Goal: Task Accomplishment & Management: Manage account settings

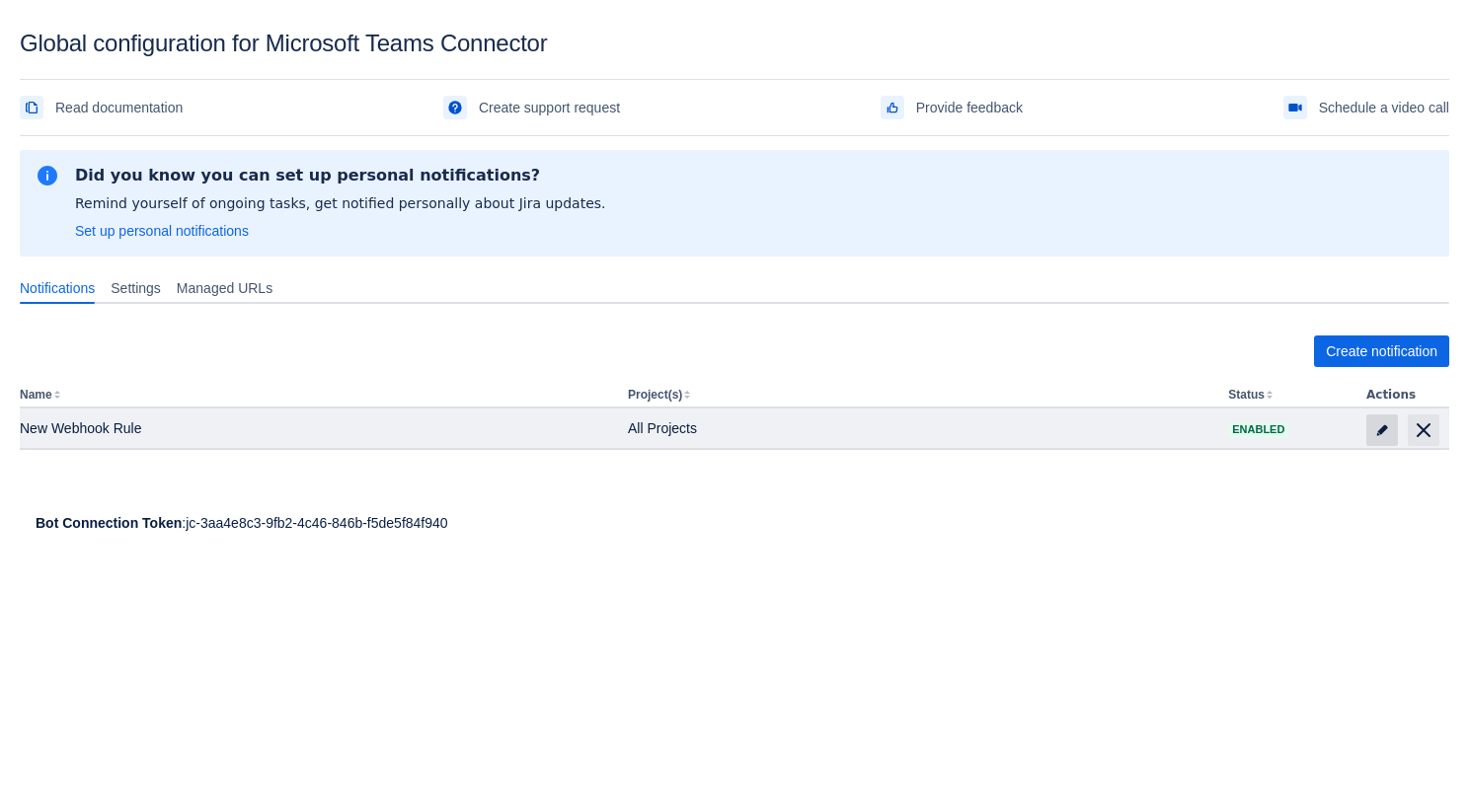
click at [1384, 427] on span "edit" at bounding box center [1382, 430] width 16 height 16
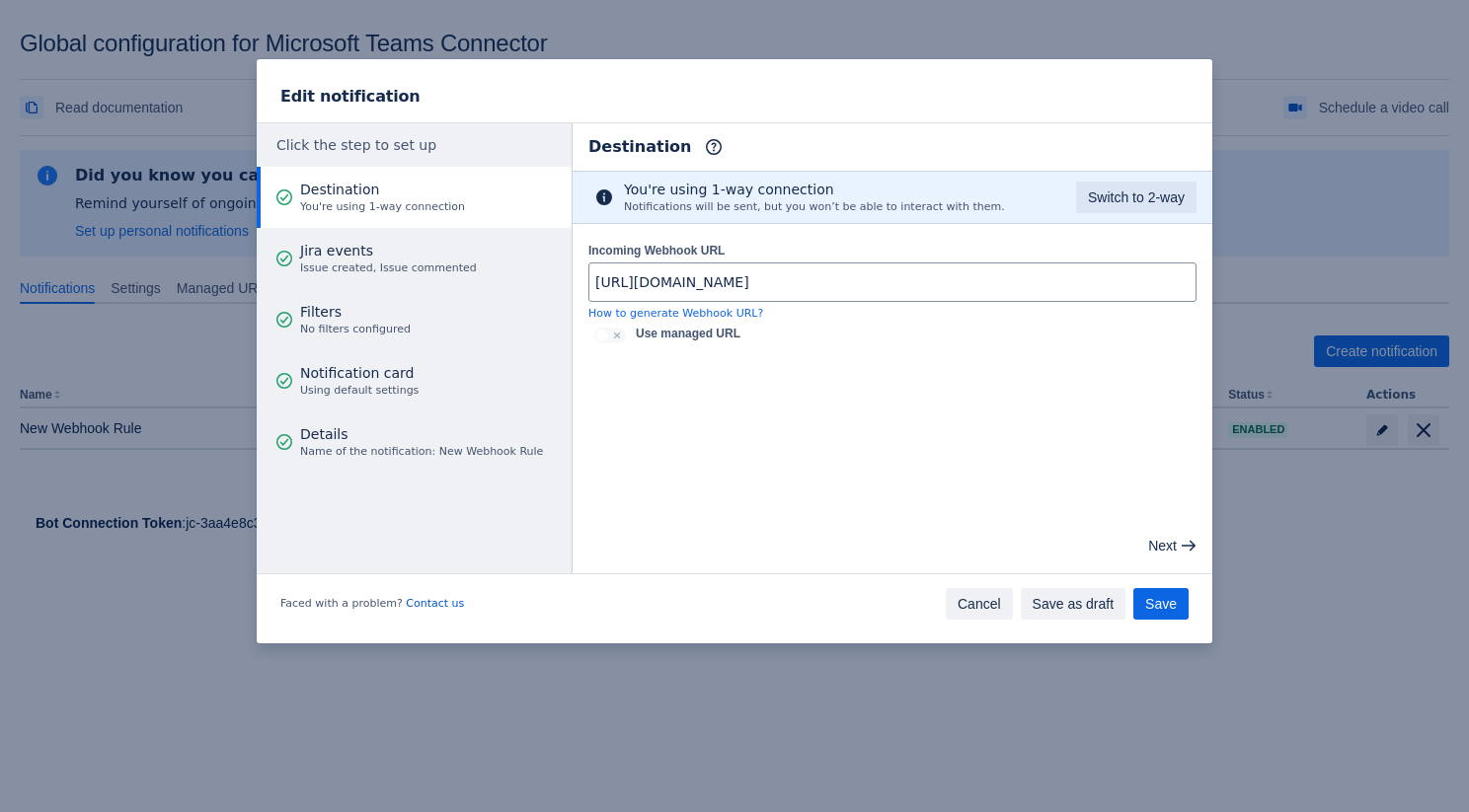
click at [977, 609] on span "Cancel" at bounding box center [979, 604] width 44 height 32
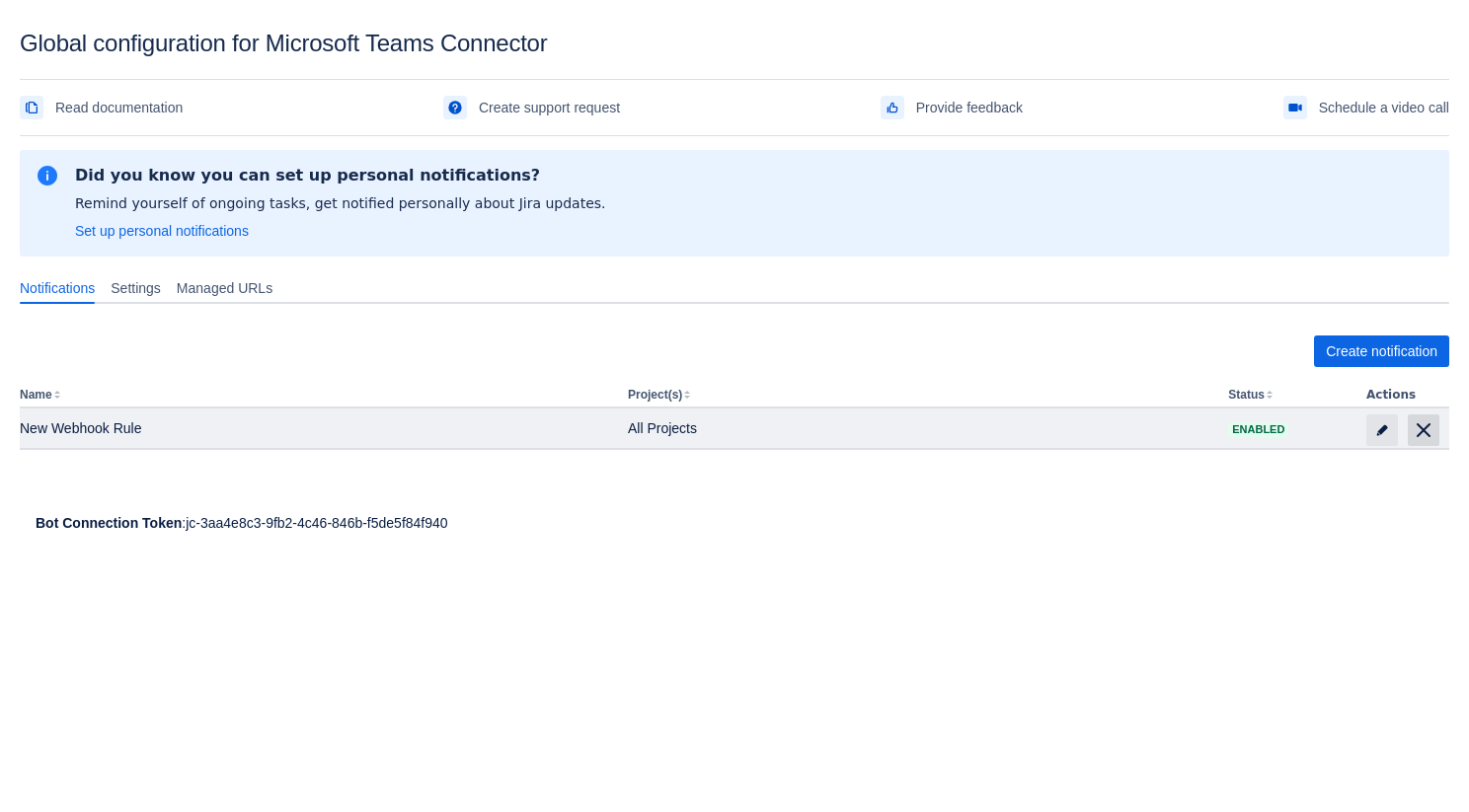
click at [1417, 430] on span "delete" at bounding box center [1423, 430] width 24 height 24
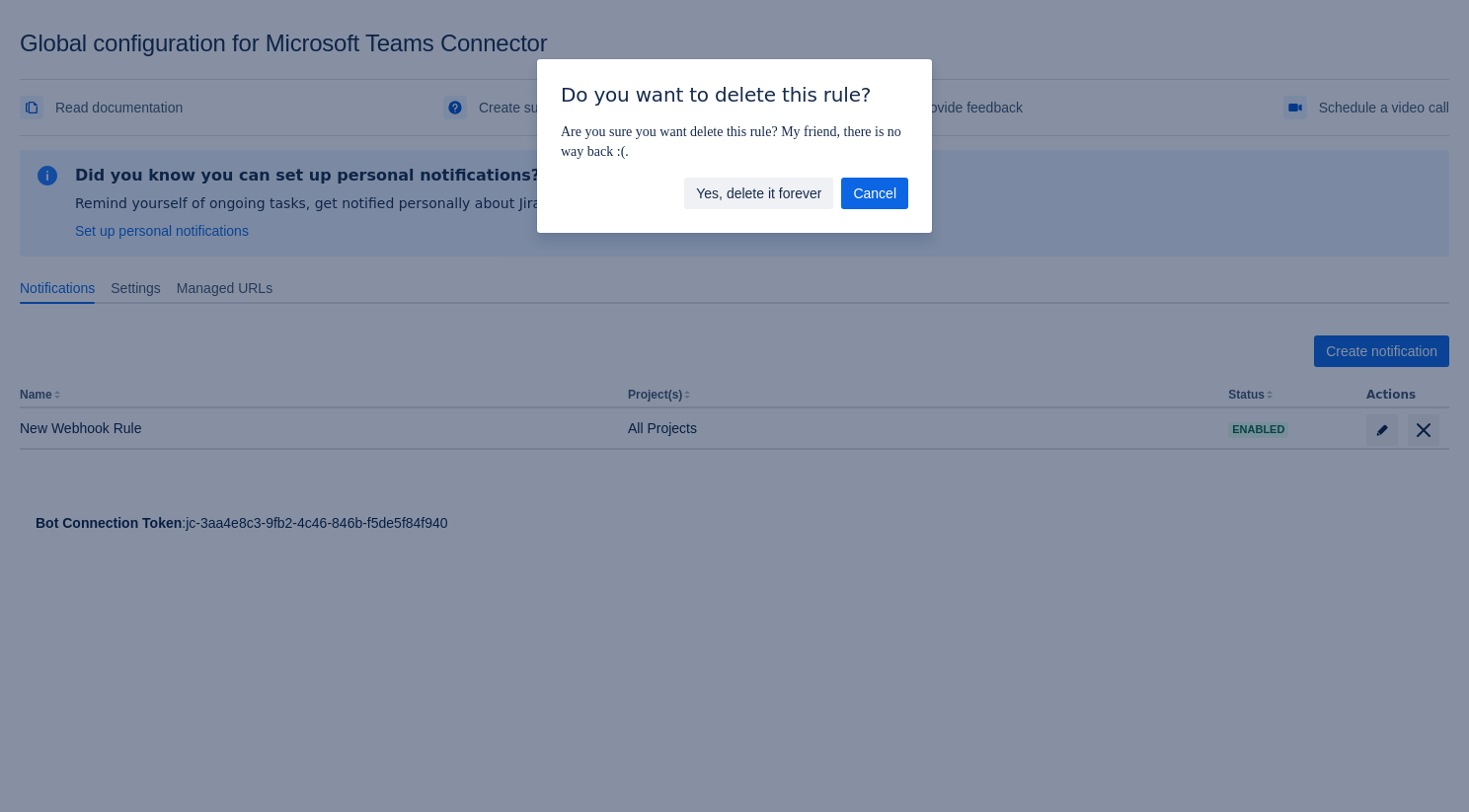
click at [752, 181] on span "Yes, delete it forever" at bounding box center [758, 194] width 126 height 32
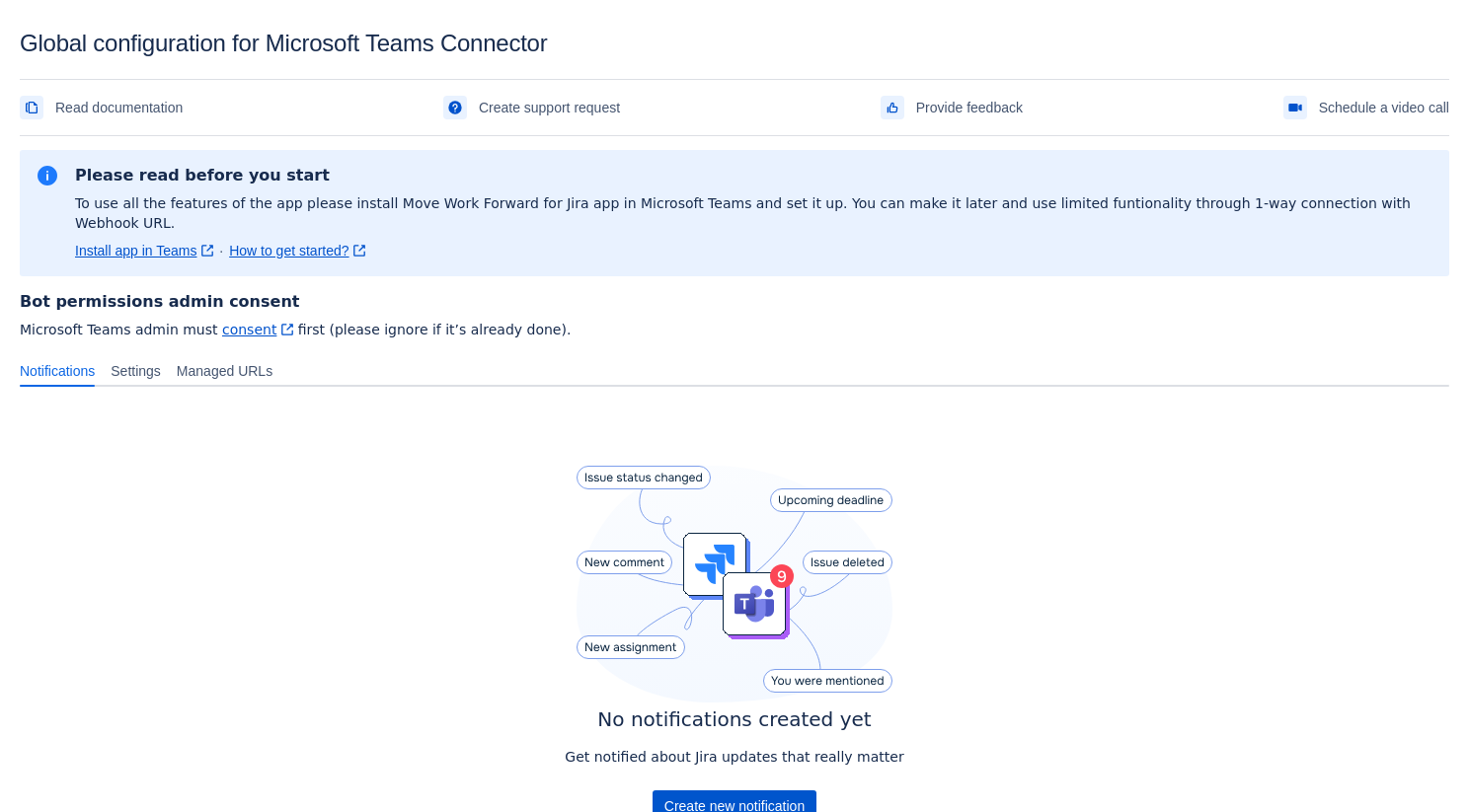
click at [731, 790] on span "Create new notification" at bounding box center [734, 806] width 140 height 32
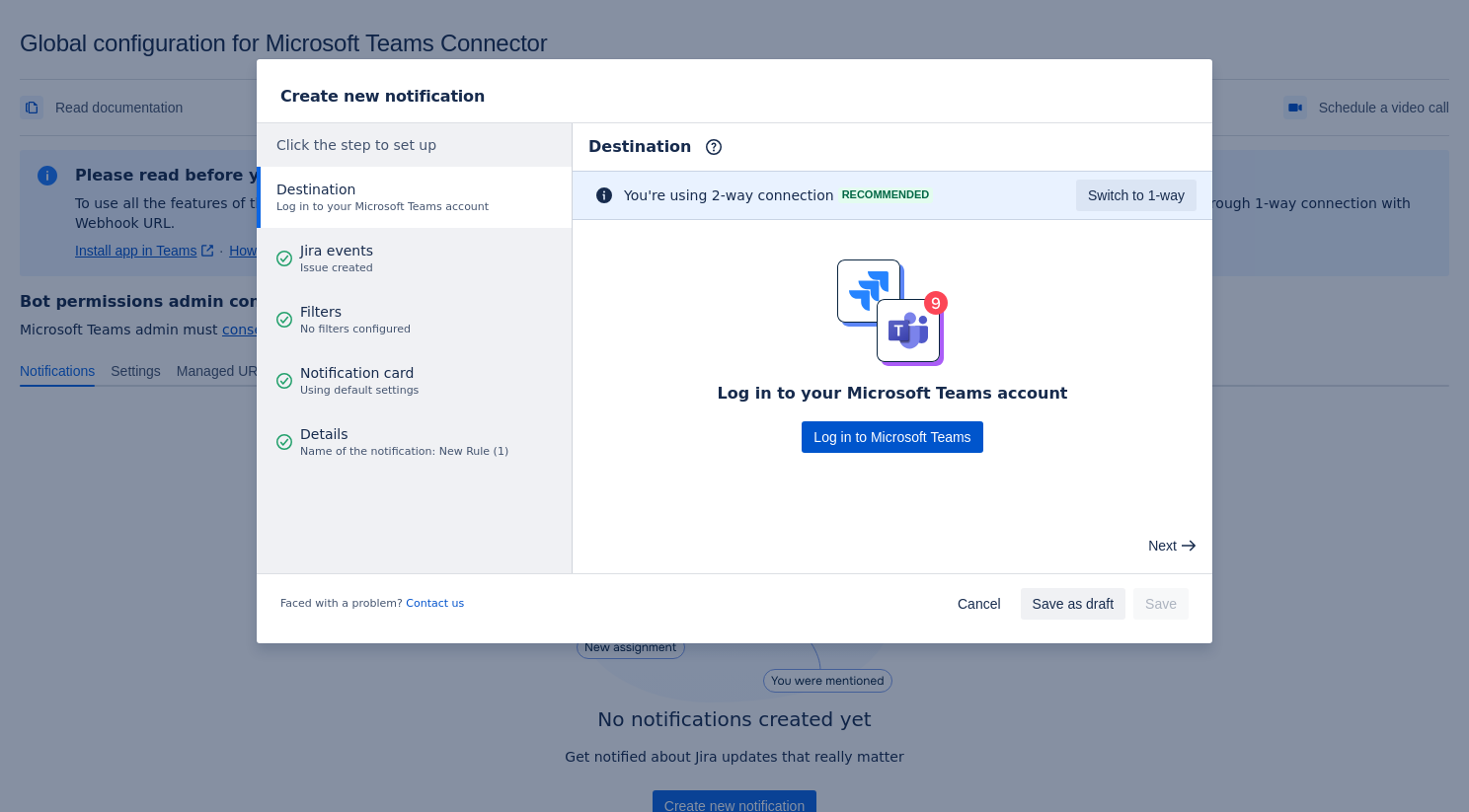
click at [940, 441] on span "Log in to Microsoft Teams" at bounding box center [891, 437] width 157 height 32
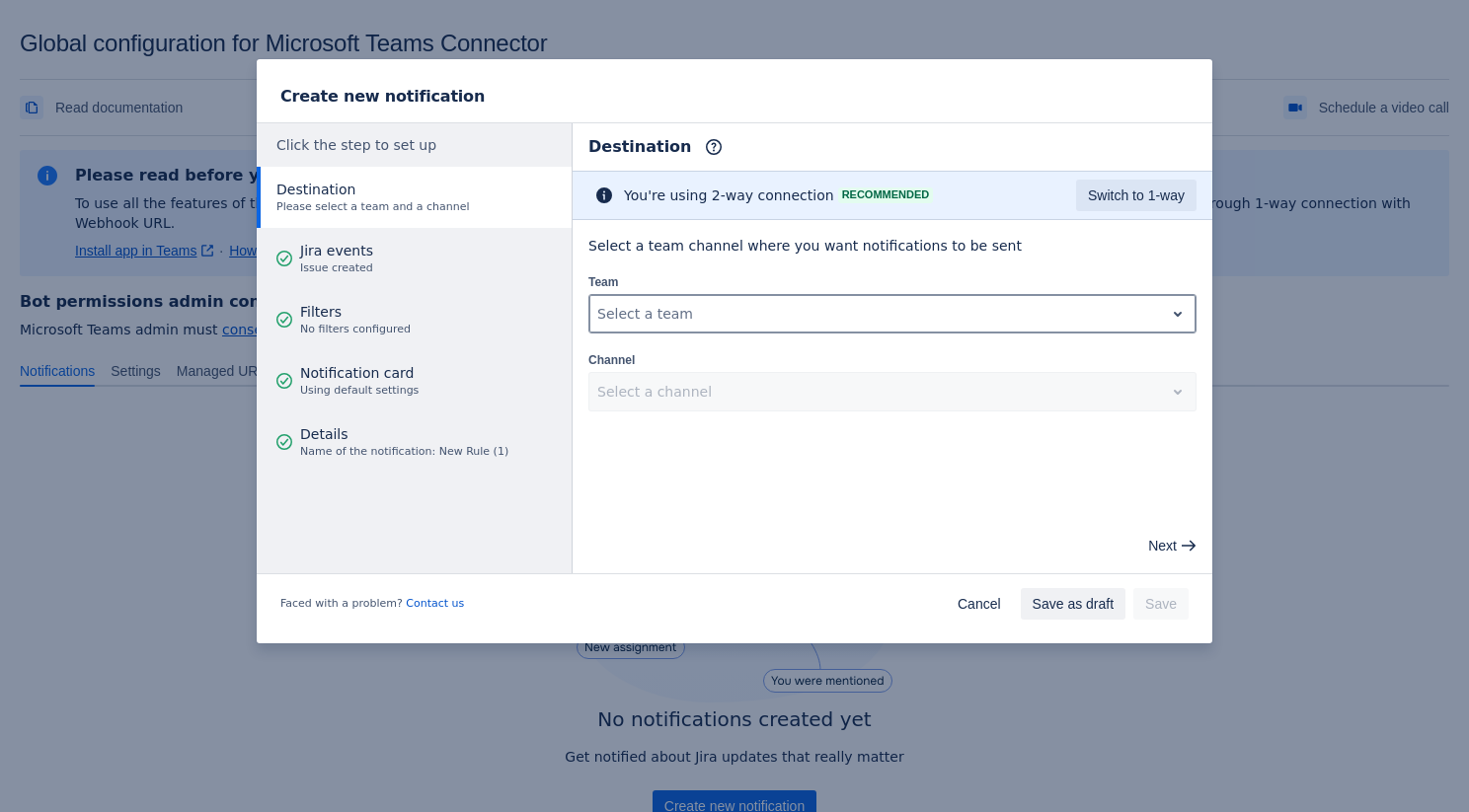
click at [766, 327] on div "Select a team" at bounding box center [876, 314] width 575 height 32
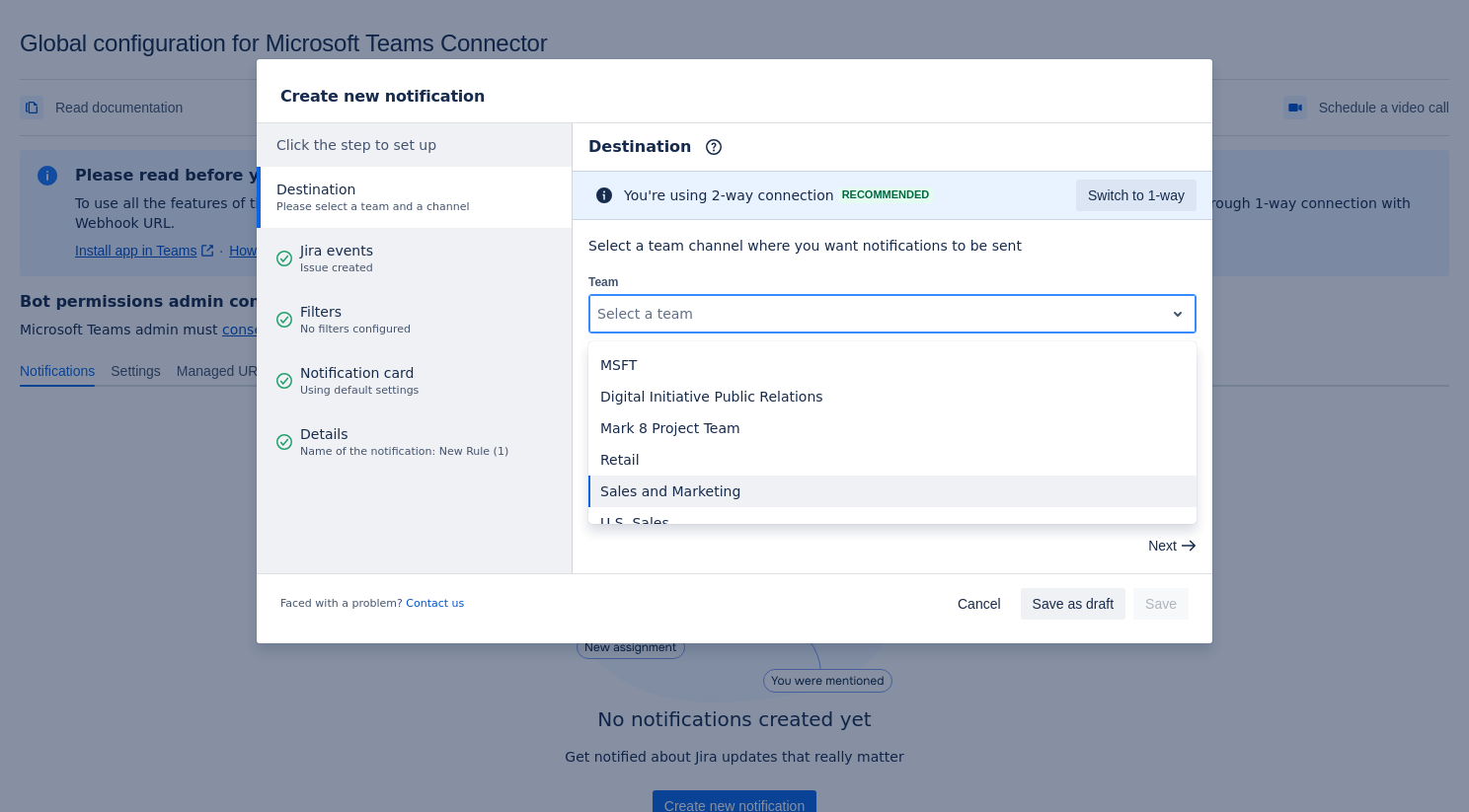
scroll to position [23, 0]
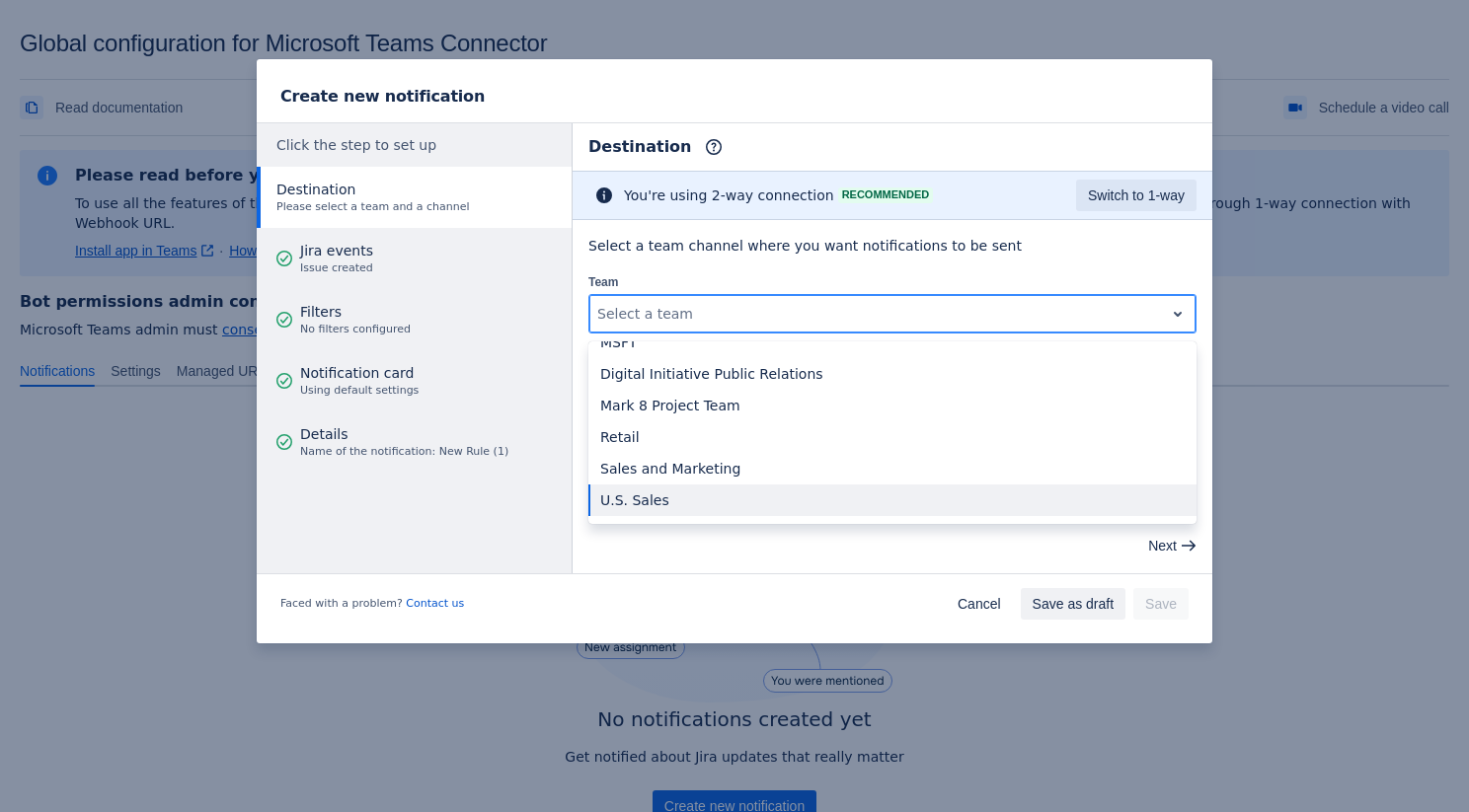
click at [676, 492] on div "U.S. Sales" at bounding box center [892, 500] width 608 height 32
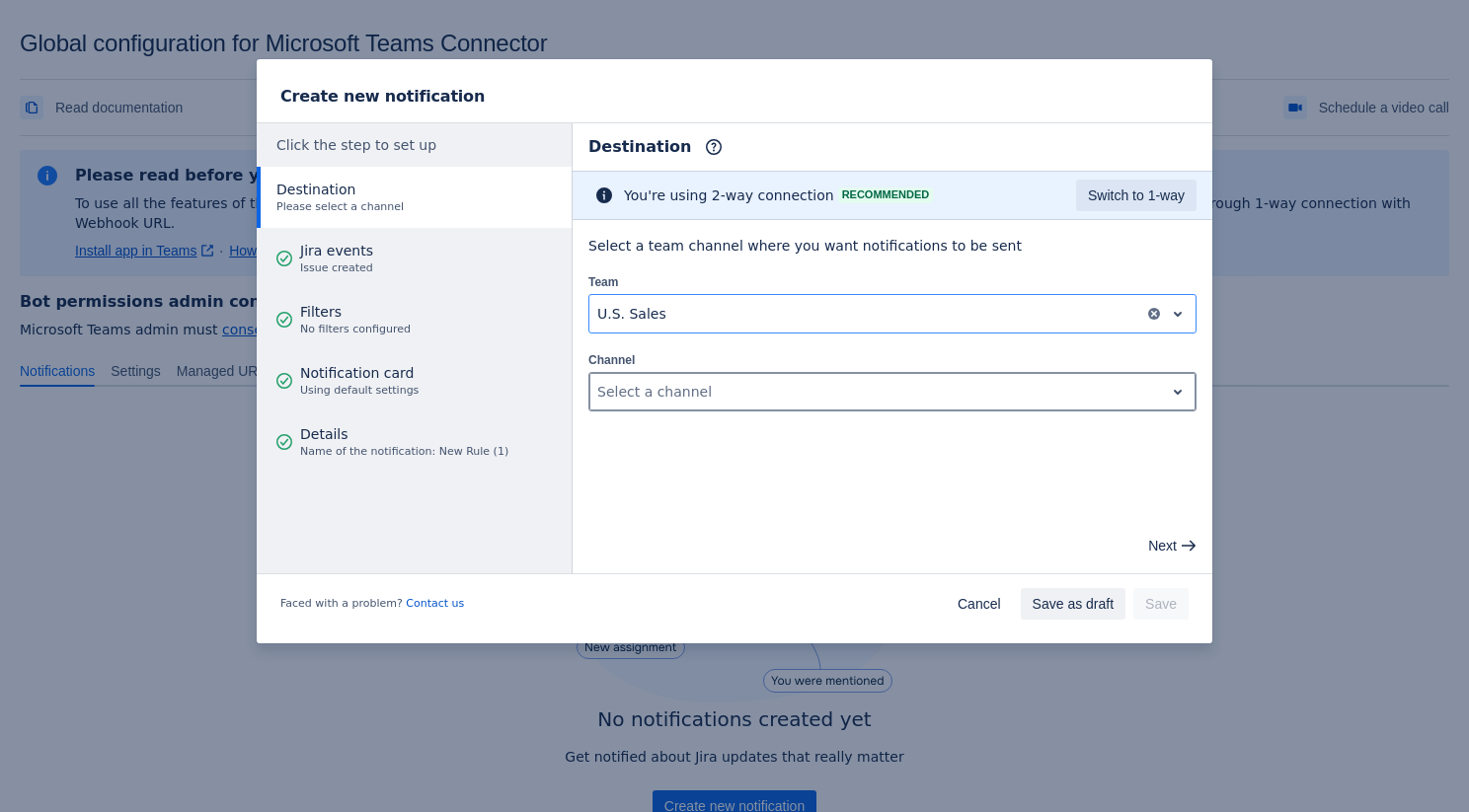
click at [727, 385] on div at bounding box center [876, 392] width 559 height 24
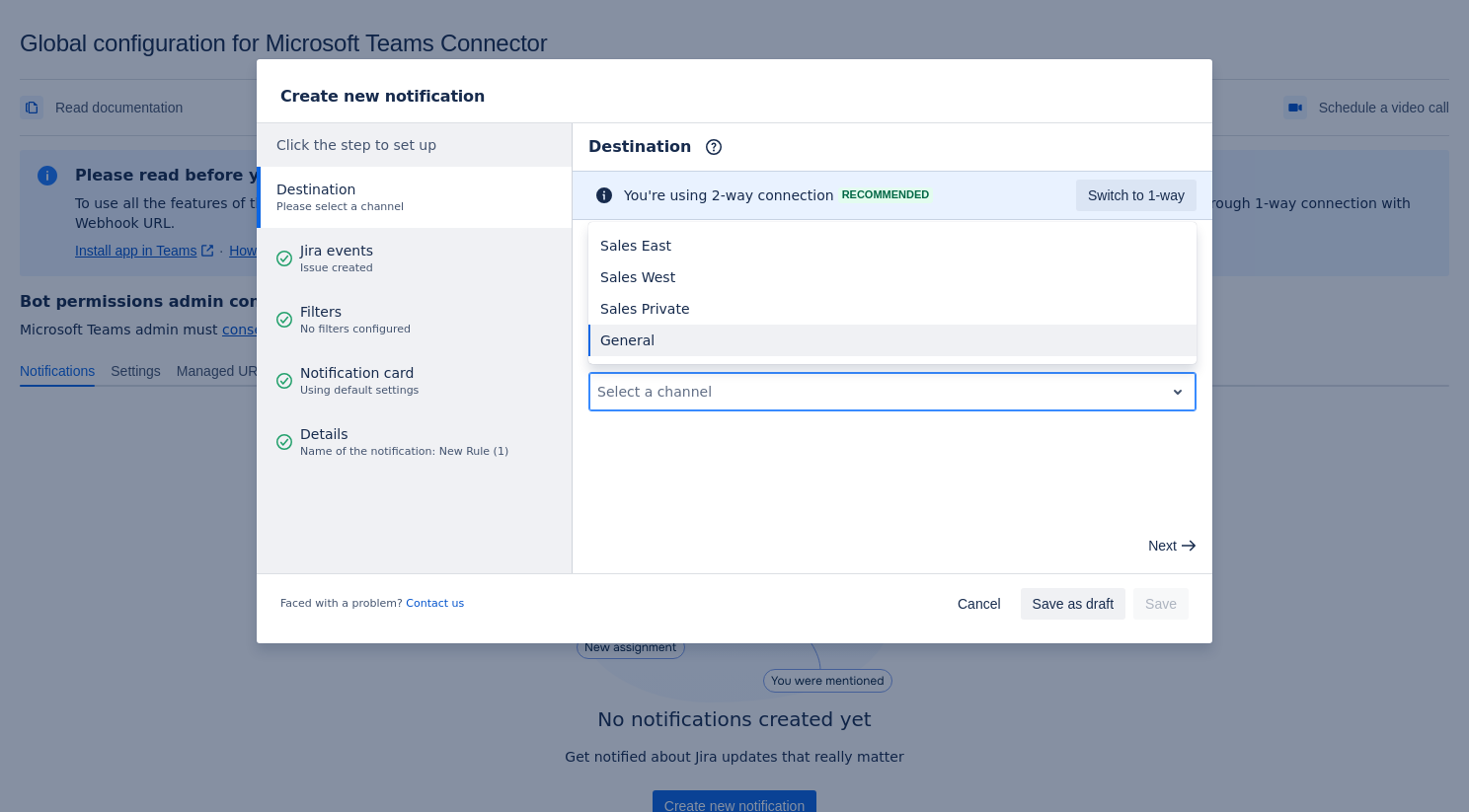
click at [705, 341] on div "General" at bounding box center [892, 340] width 608 height 32
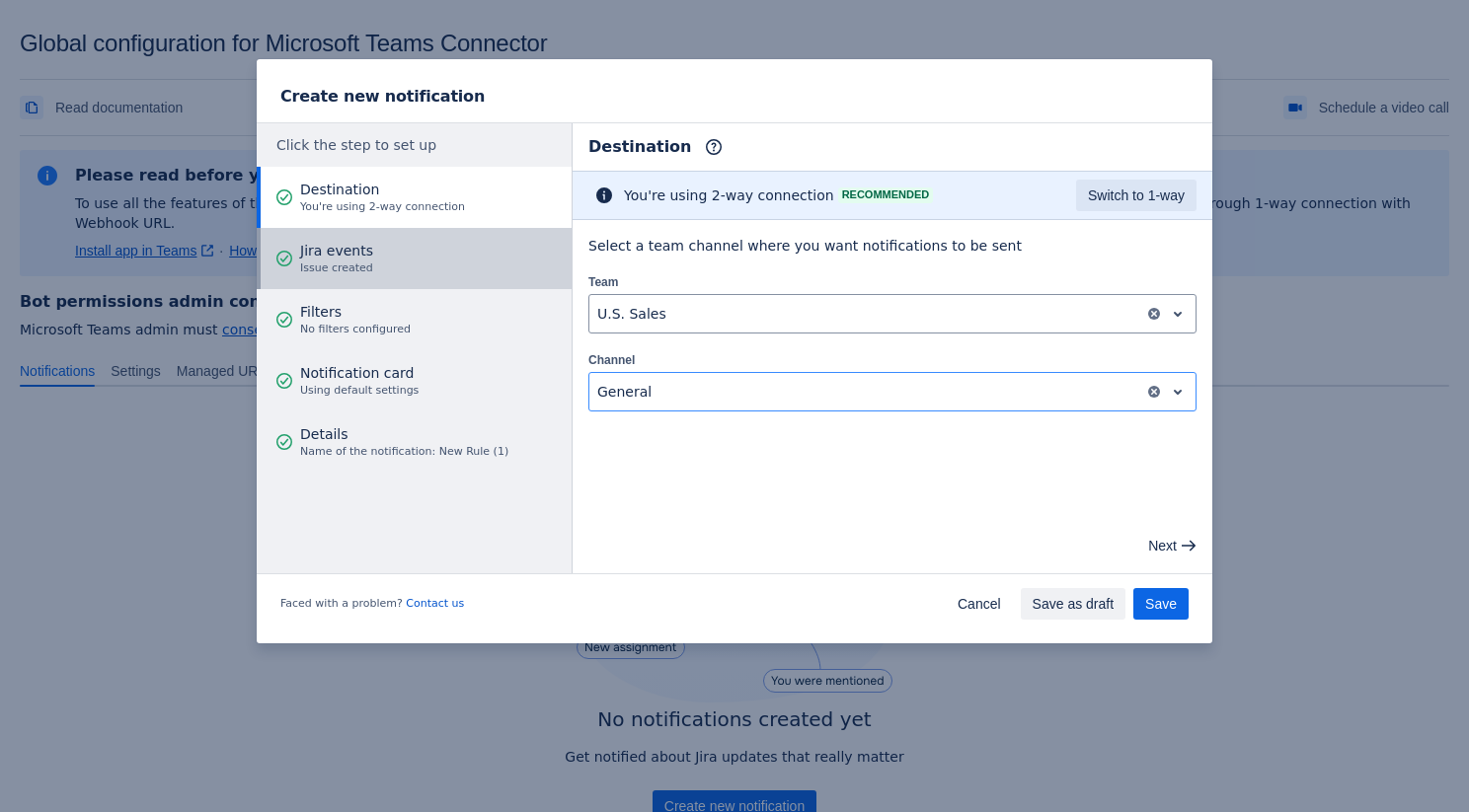
click at [462, 264] on button "Jira events Issue created" at bounding box center [413, 258] width 315 height 61
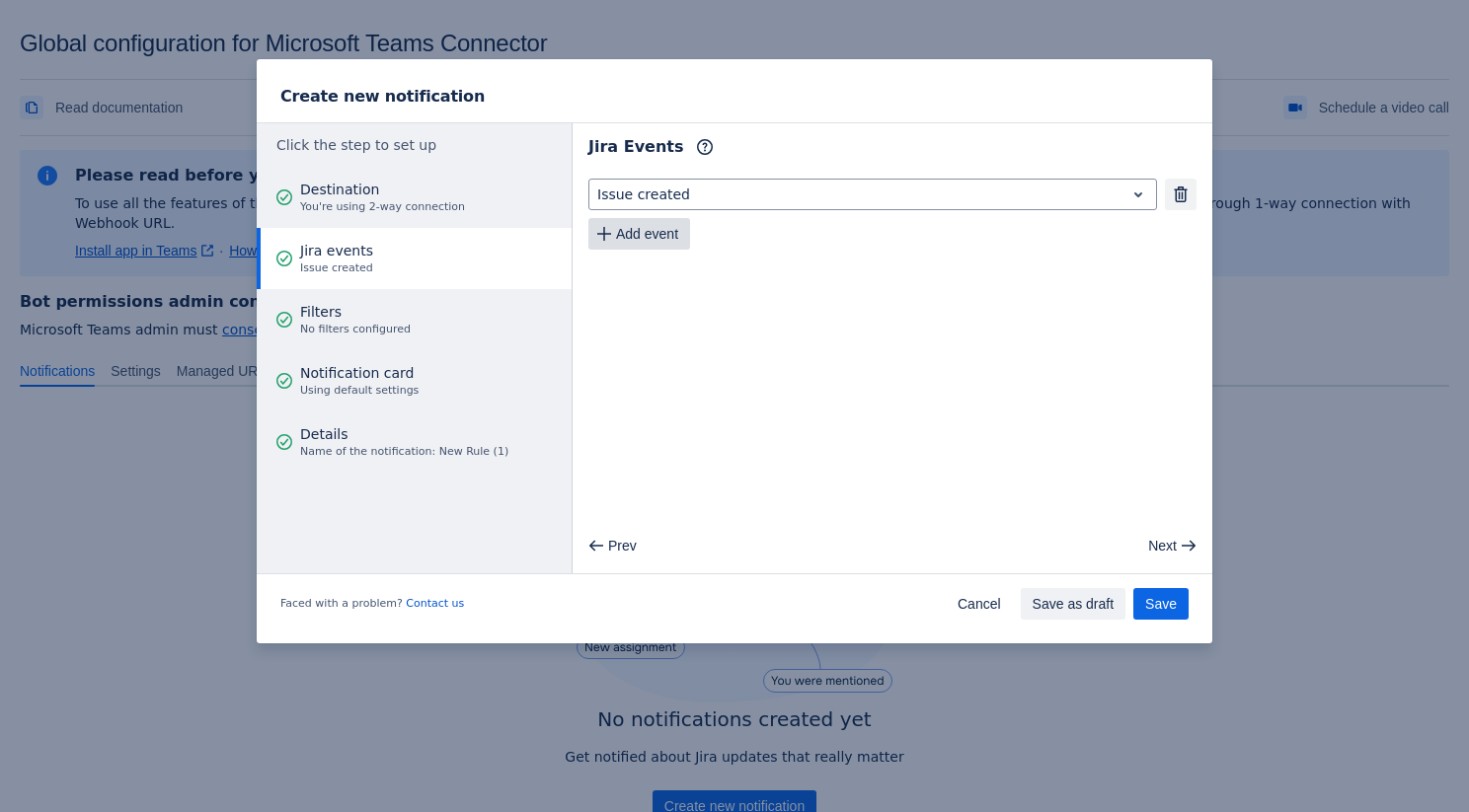
click at [660, 228] on span "Add event" at bounding box center [647, 233] width 62 height 32
click at [641, 273] on span "Add event" at bounding box center [647, 273] width 62 height 32
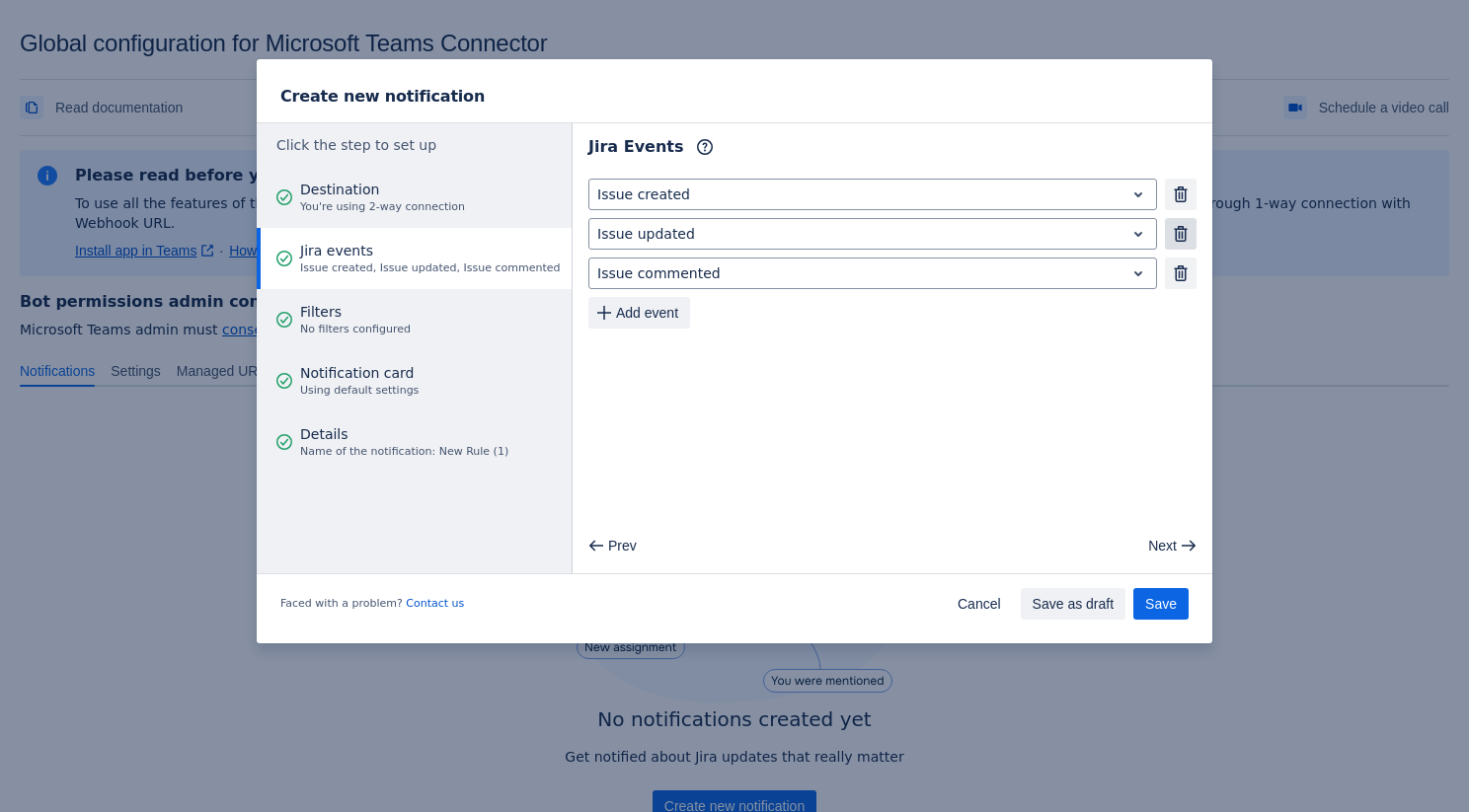
click at [1172, 226] on span "button" at bounding box center [1180, 233] width 16 height 16
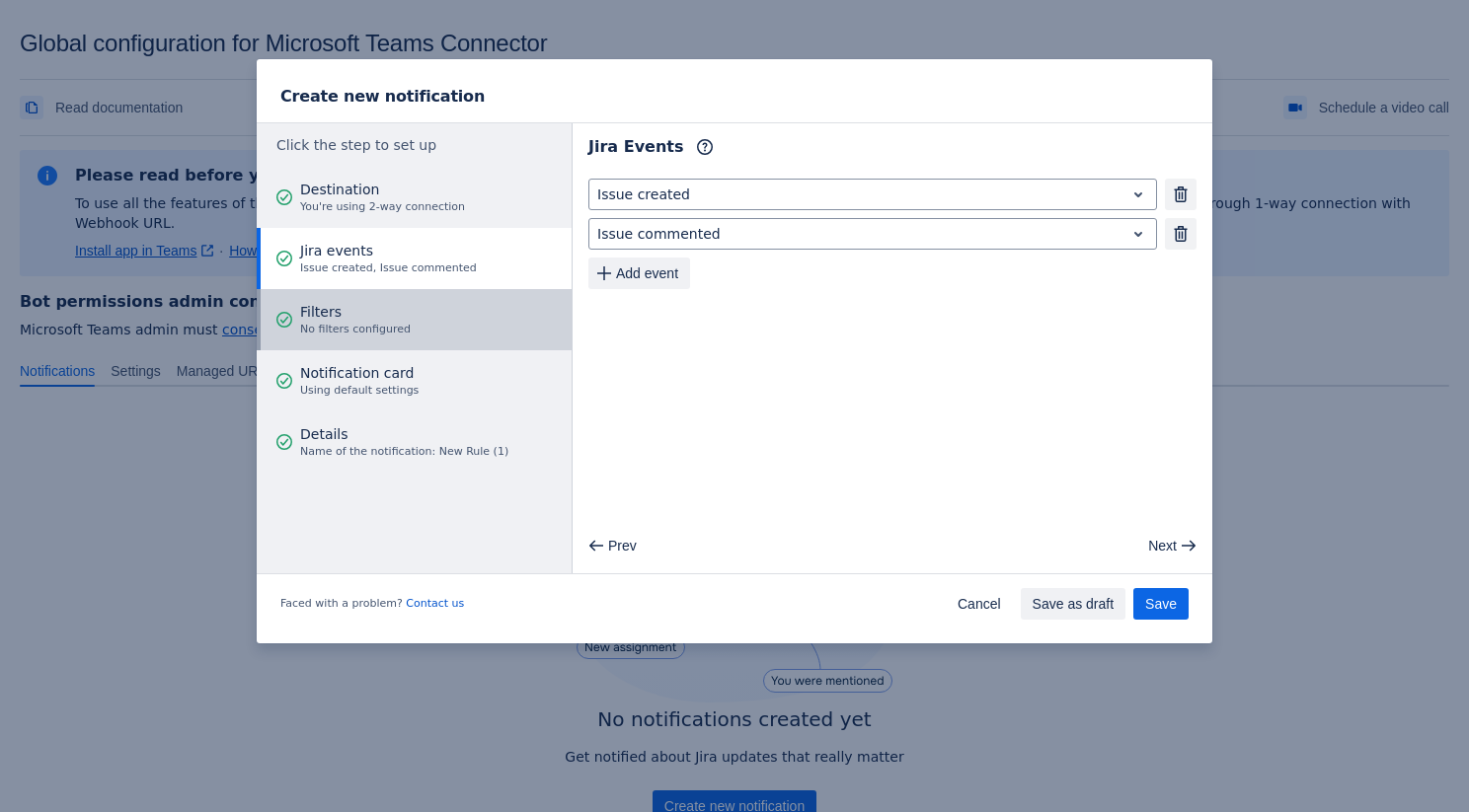
click at [402, 313] on span "Filters" at bounding box center [355, 312] width 111 height 20
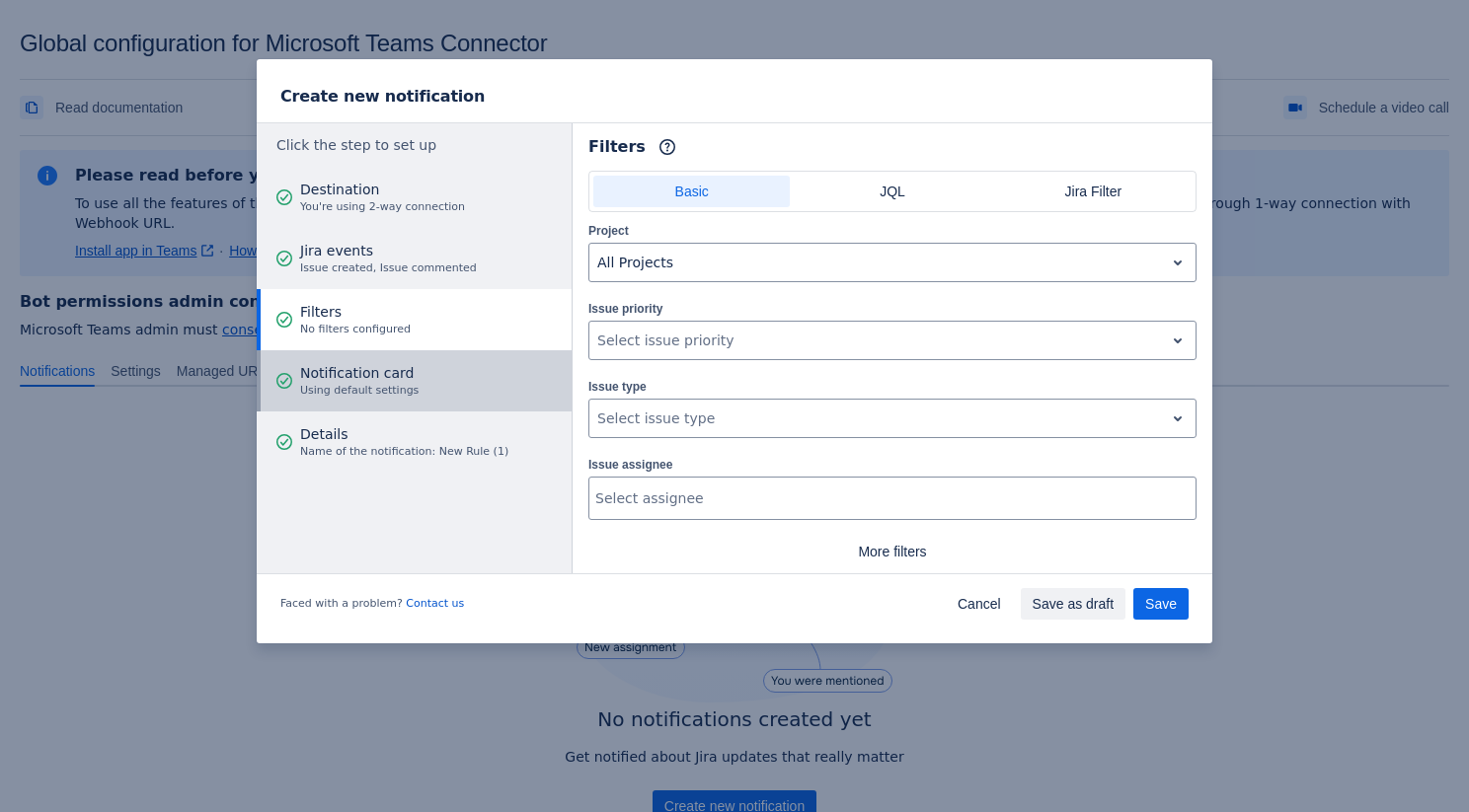
click at [356, 383] on span "Using default settings" at bounding box center [359, 391] width 119 height 16
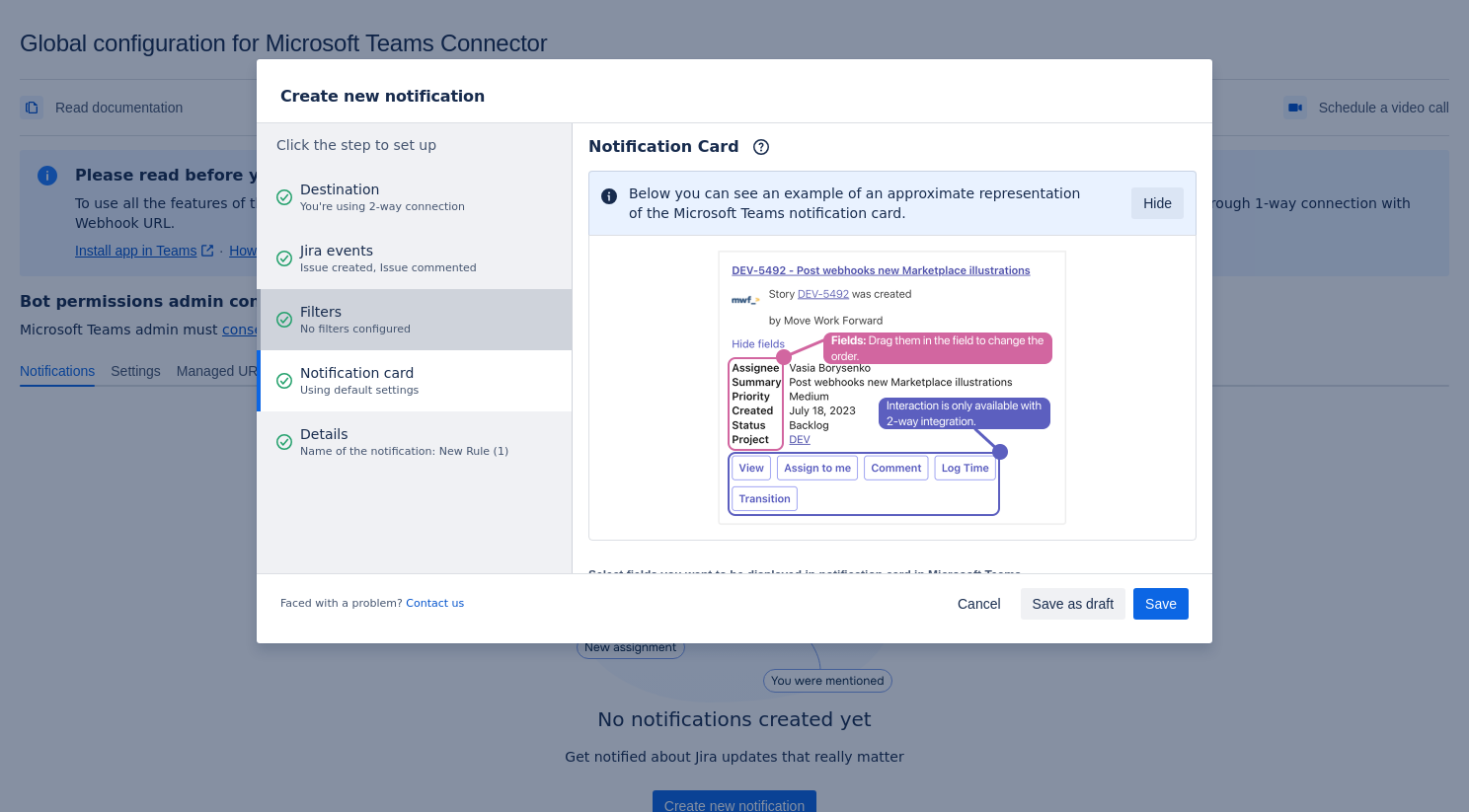
click at [356, 344] on div "Filters No filters configured" at bounding box center [355, 319] width 111 height 59
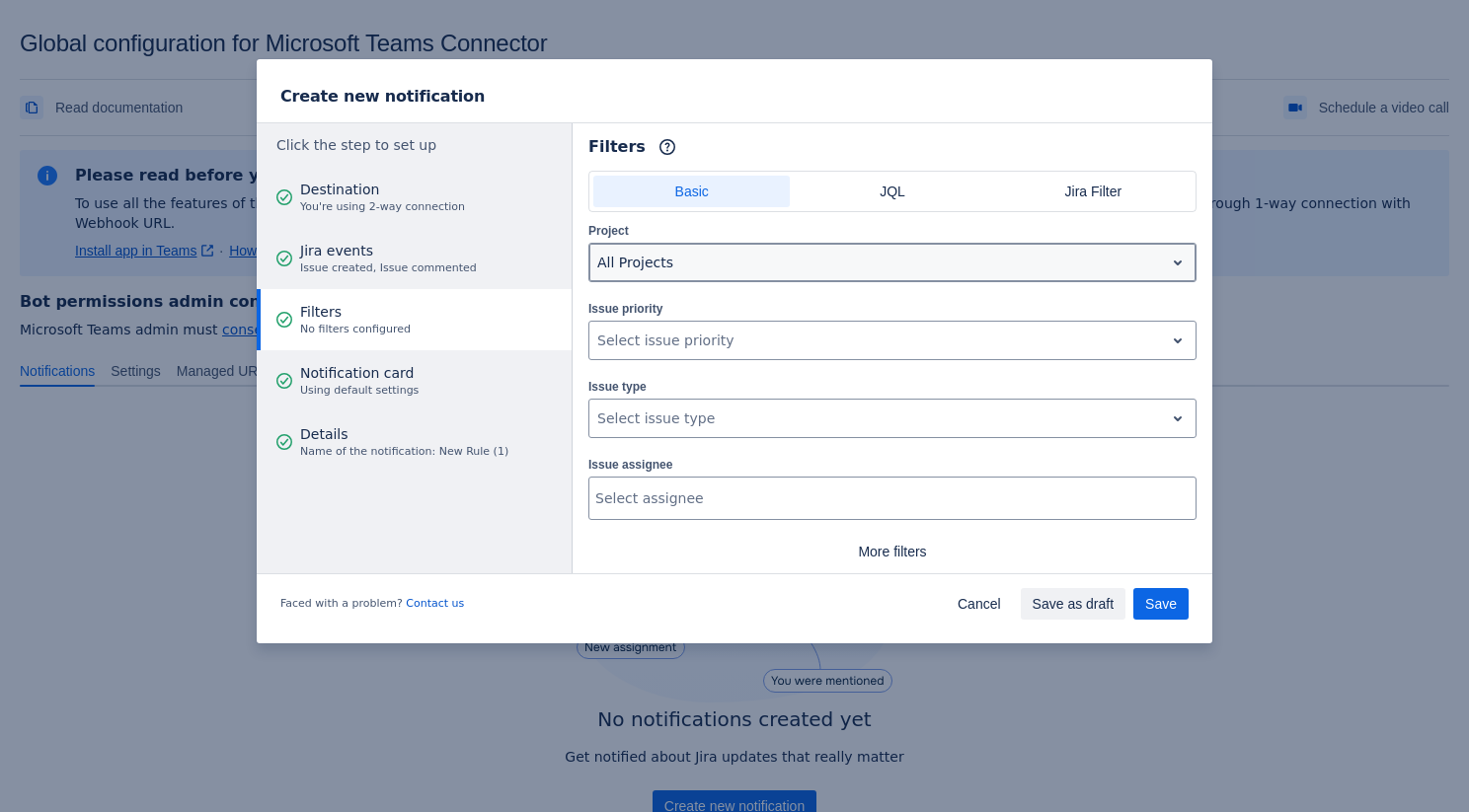
click at [702, 264] on div at bounding box center [876, 262] width 559 height 24
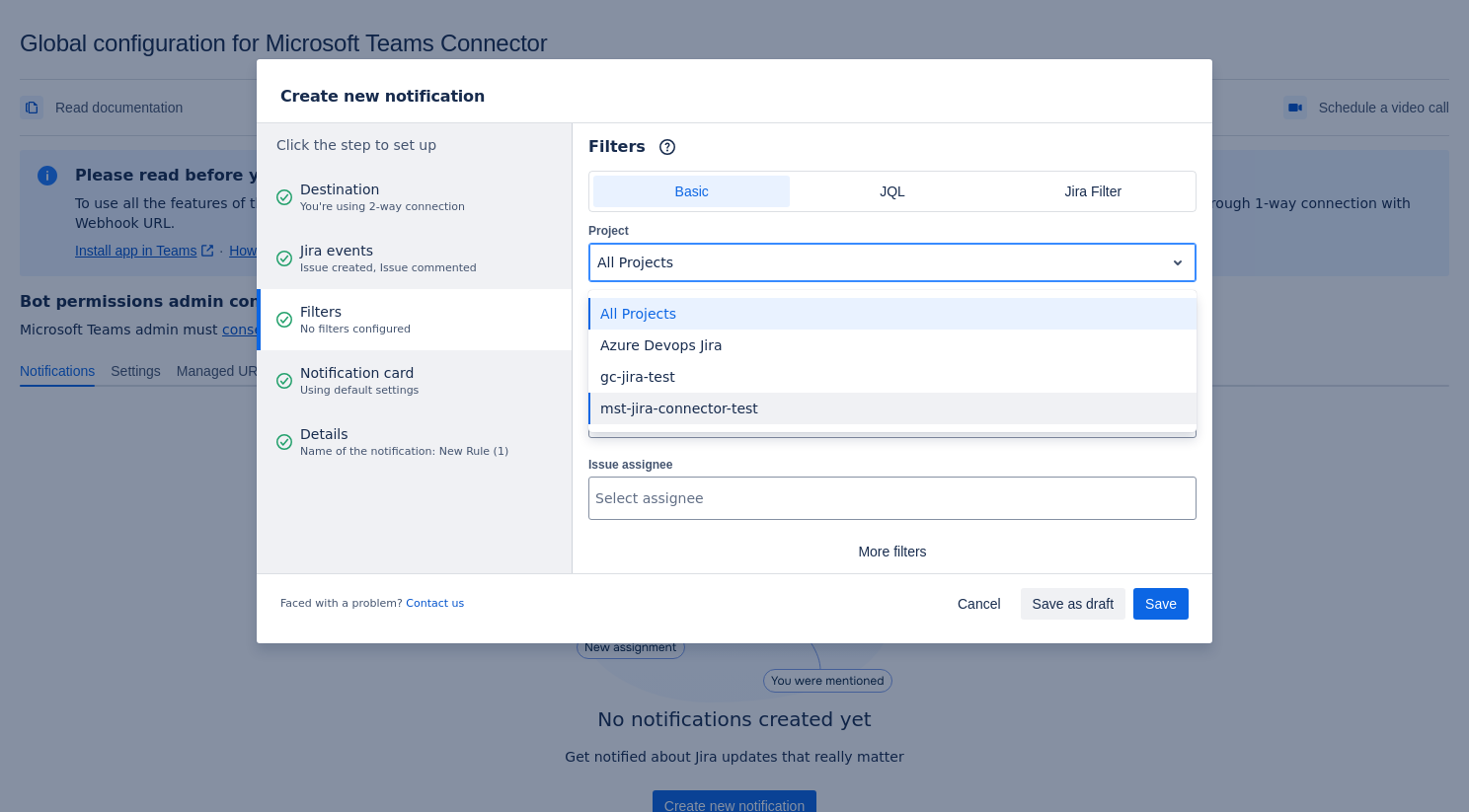
click at [683, 402] on div "mst-jira-connector-test" at bounding box center [892, 408] width 608 height 32
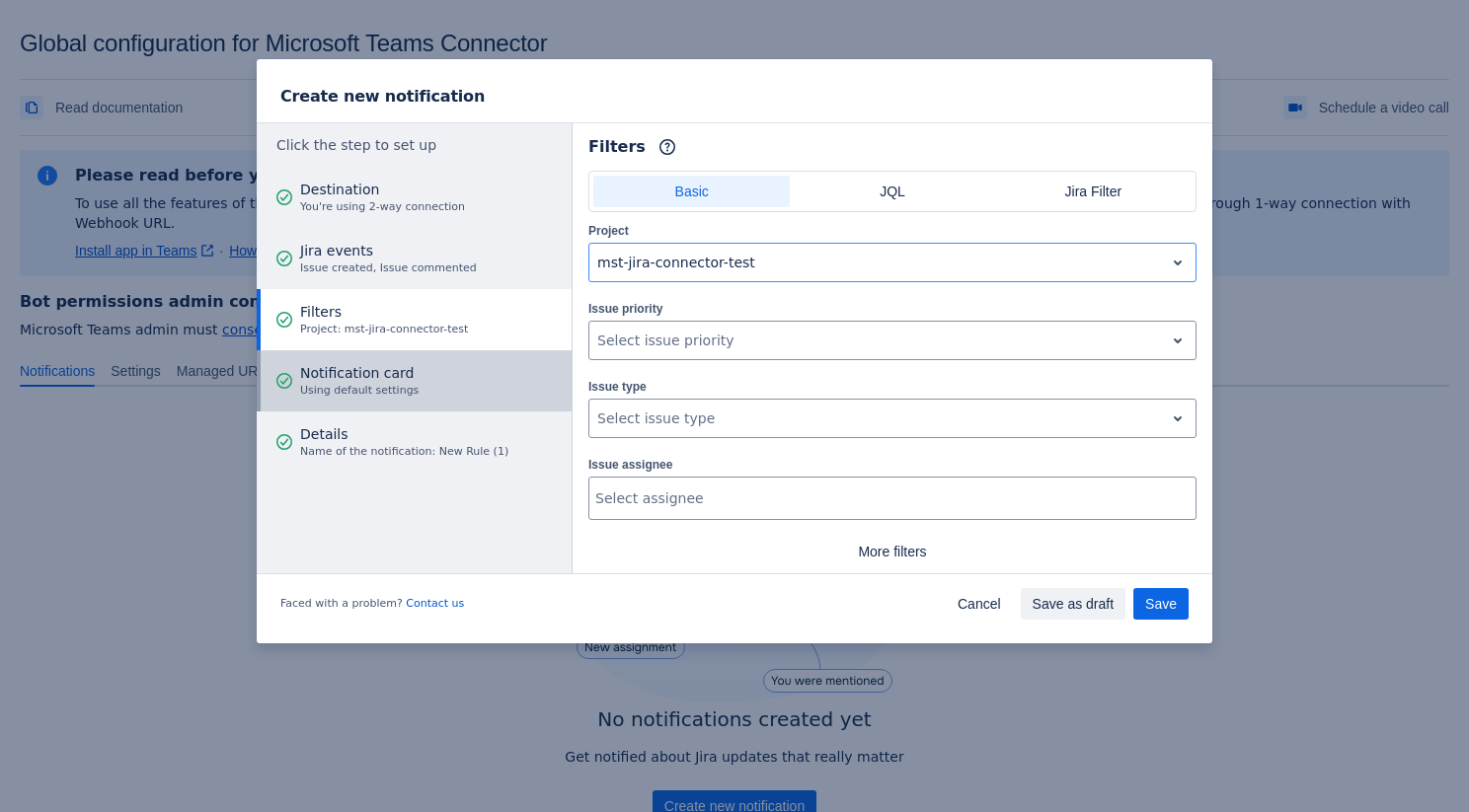
click at [402, 391] on span "Using default settings" at bounding box center [359, 391] width 119 height 16
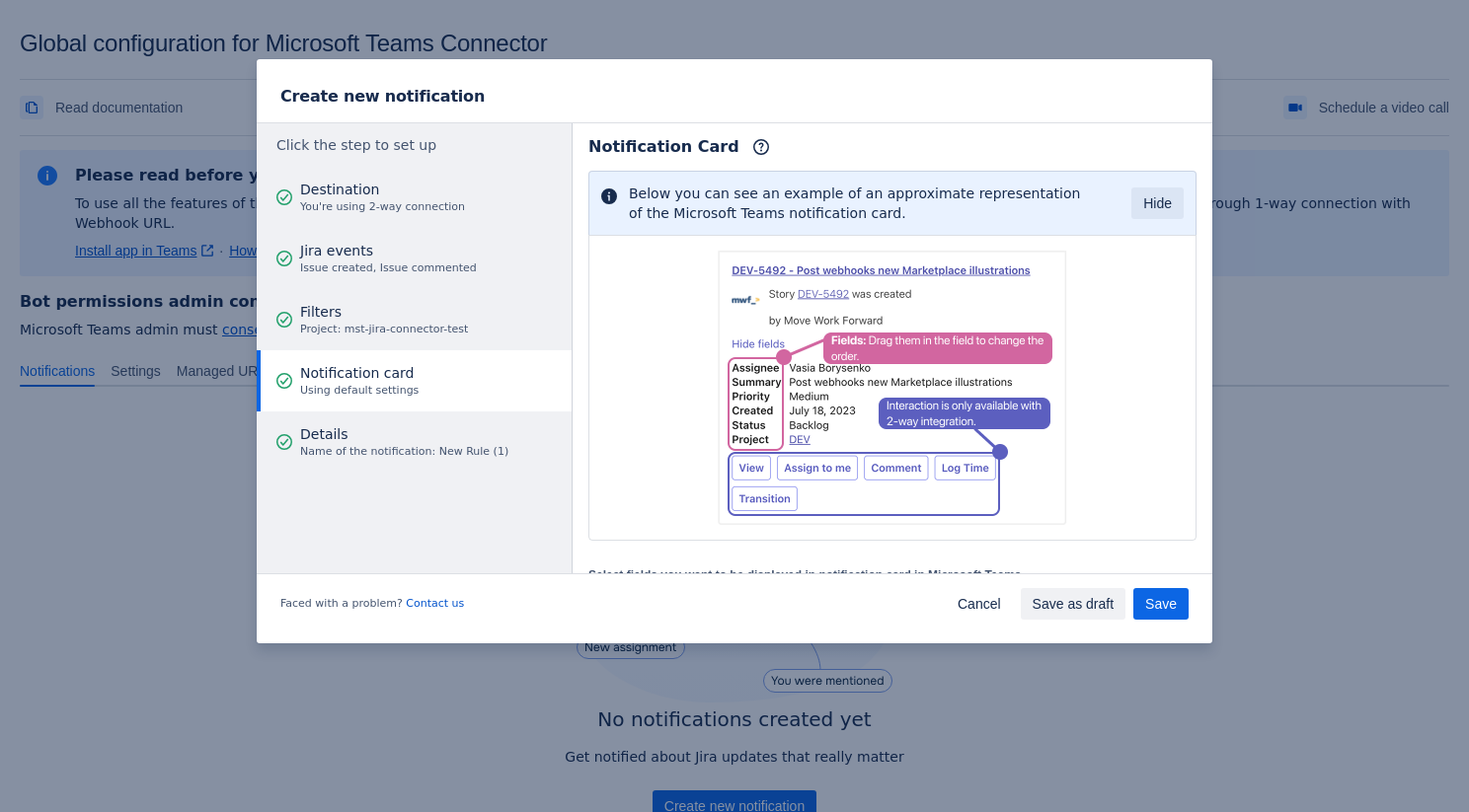
scroll to position [235, 0]
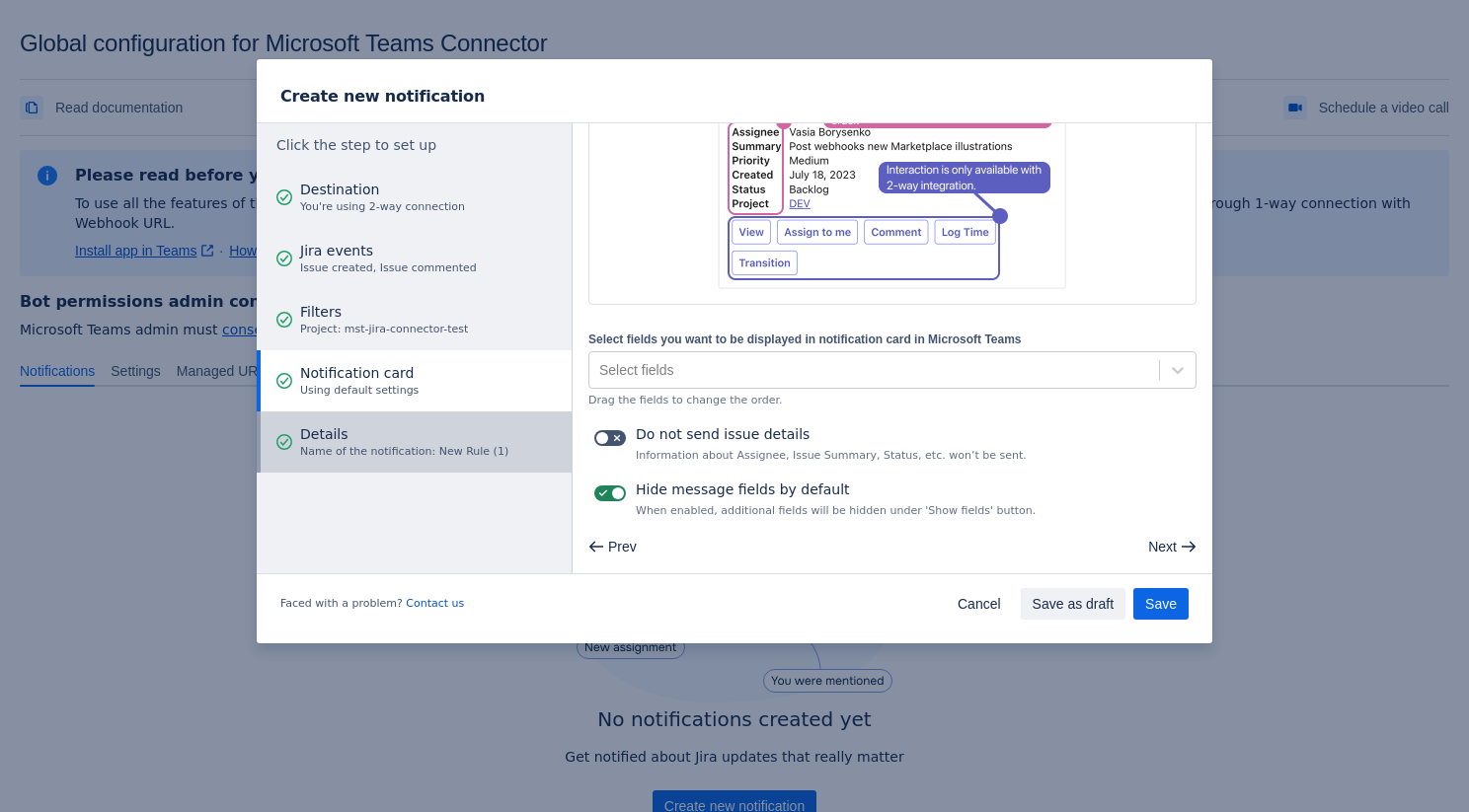
click at [473, 426] on span "Details" at bounding box center [404, 434] width 209 height 20
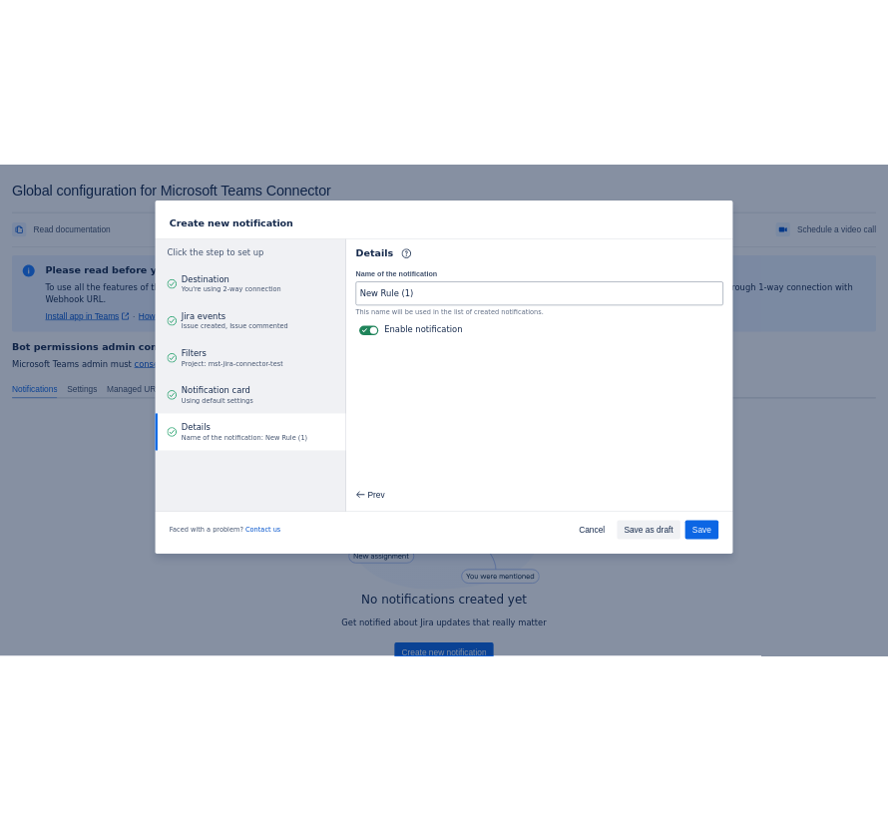
scroll to position [0, 0]
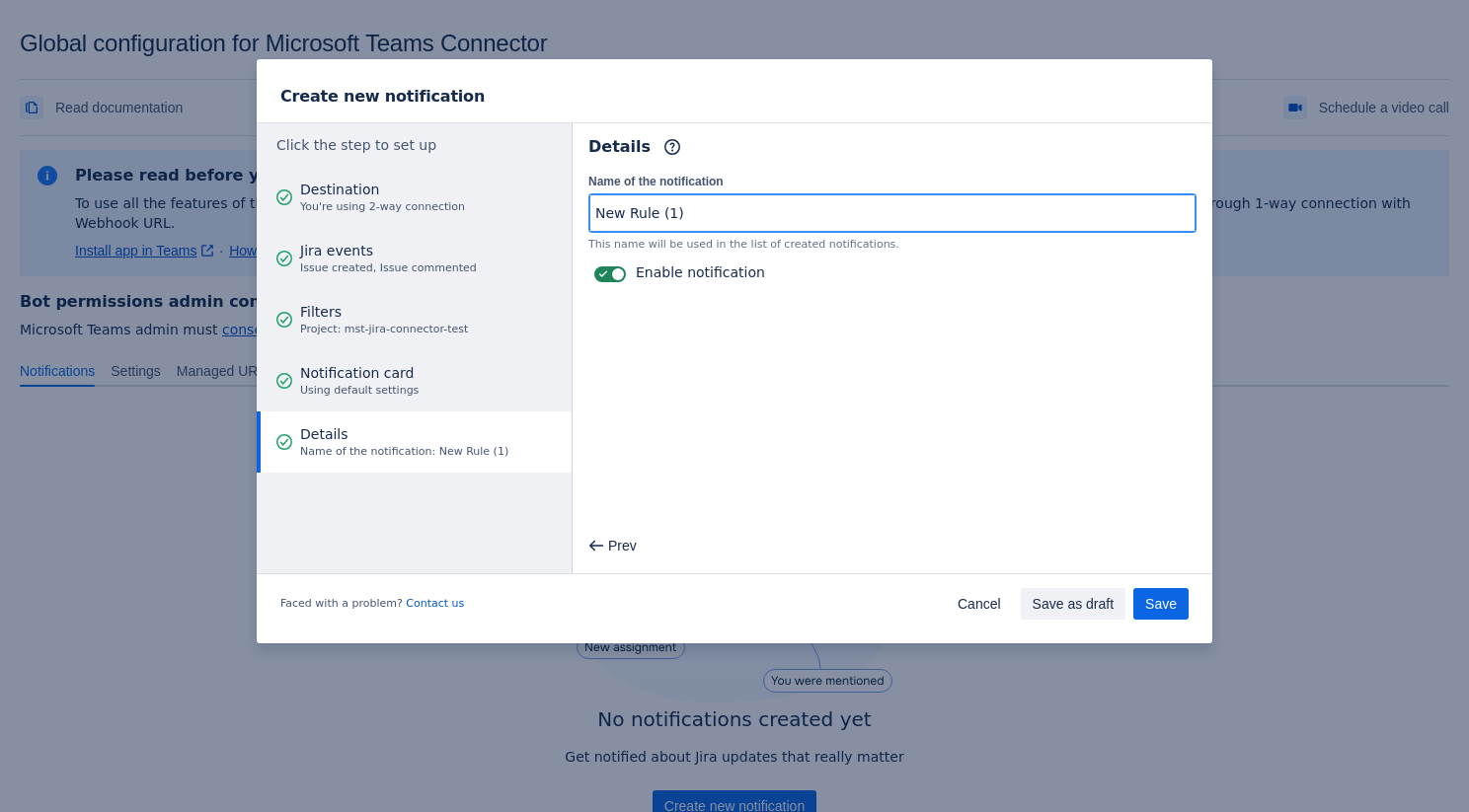
drag, startPoint x: 694, startPoint y: 217, endPoint x: 557, endPoint y: 217, distance: 137.0
click at [557, 217] on div "Click the step to set up Destination You're using 2-way connection Jira events …" at bounding box center [734, 348] width 956 height 452
type input "Bot Rule (Create Issue, Comment Issue)"
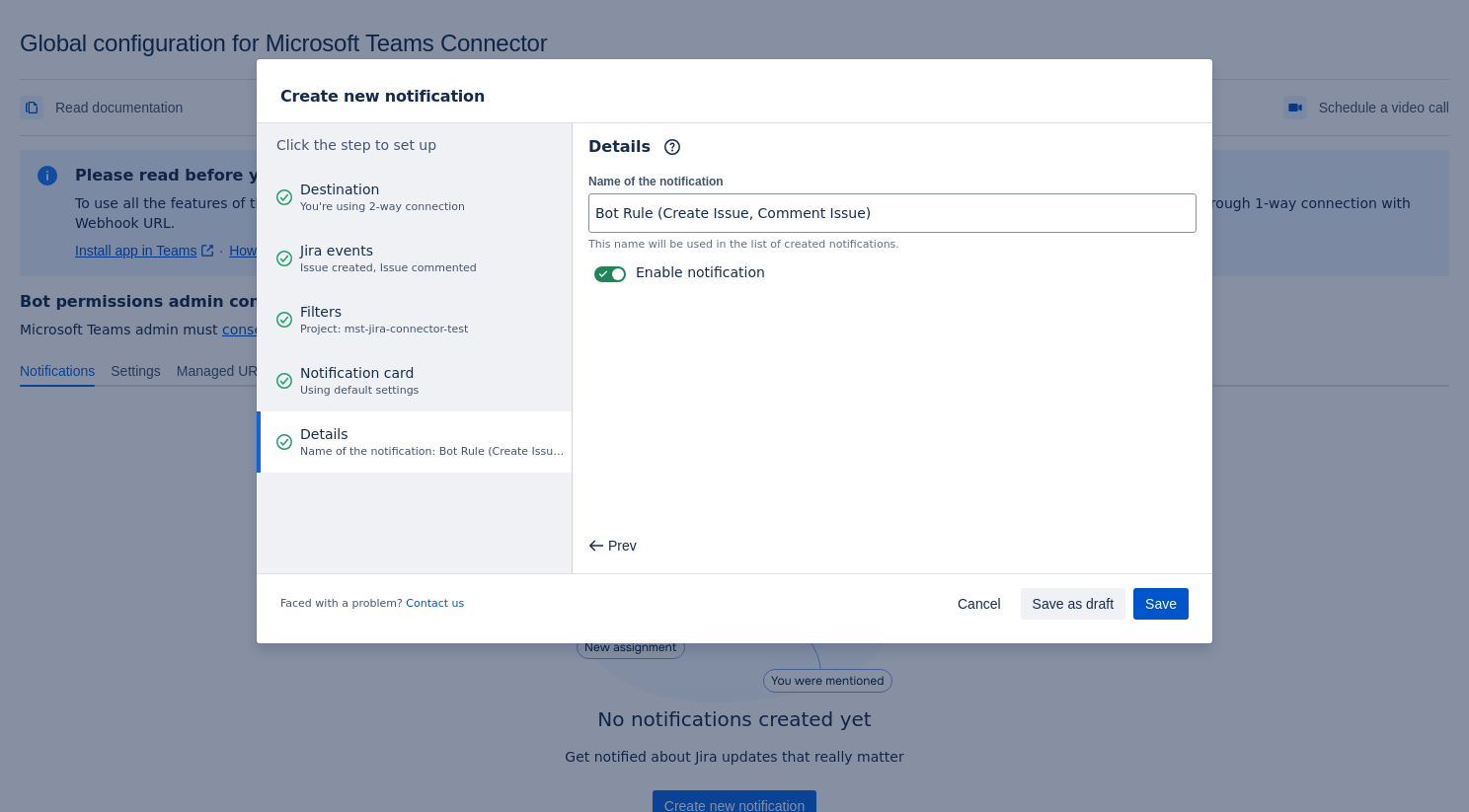
click at [1175, 601] on span "Save" at bounding box center [1160, 604] width 32 height 32
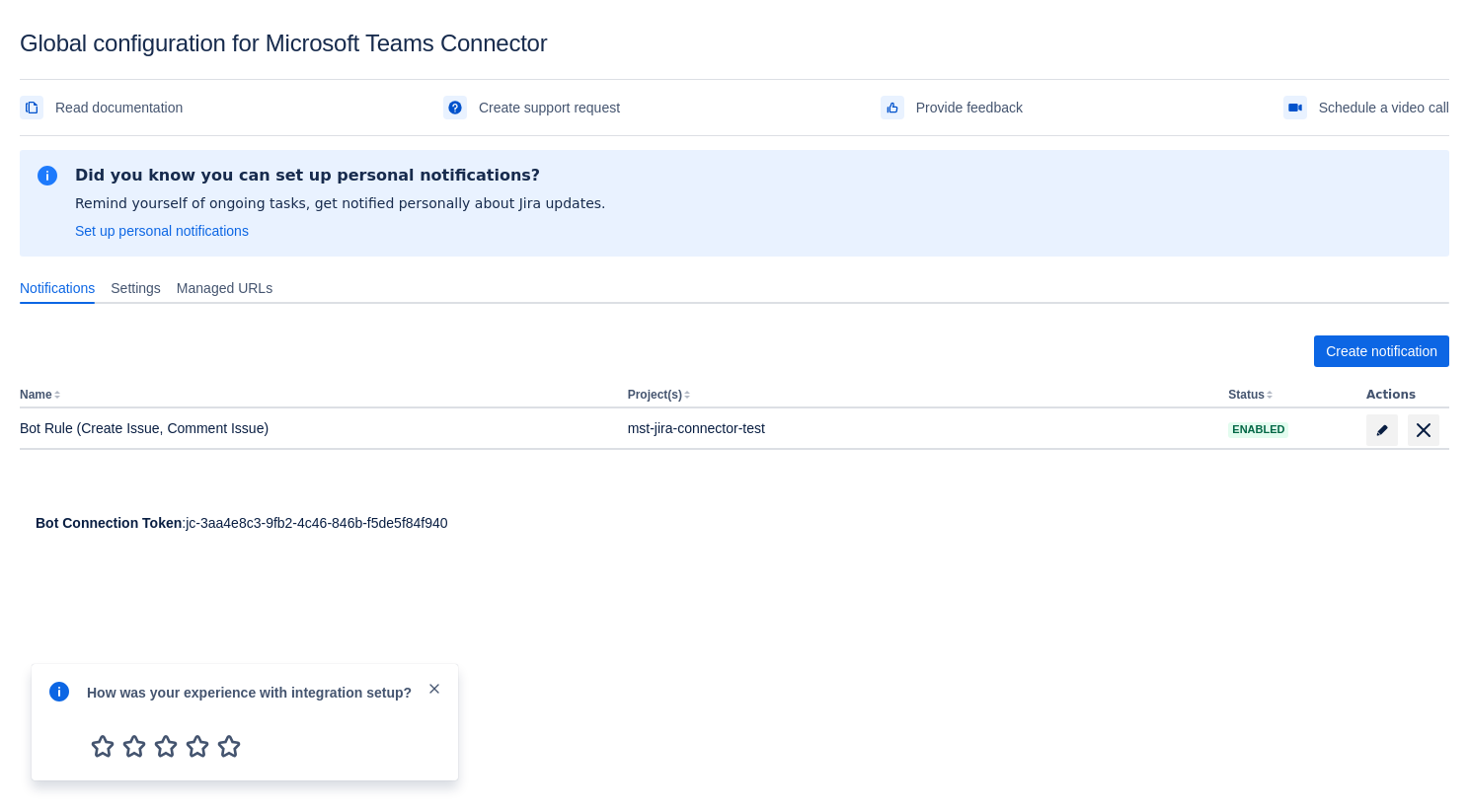
click at [433, 682] on span "close" at bounding box center [434, 688] width 16 height 16
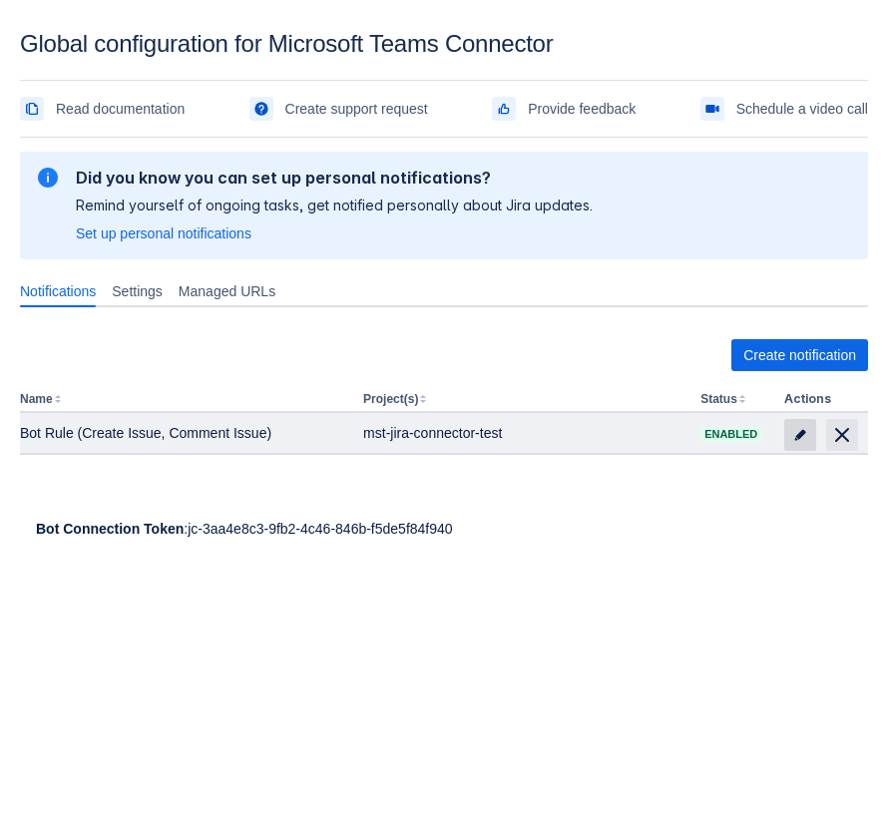
click at [799, 441] on span "edit" at bounding box center [800, 435] width 16 height 16
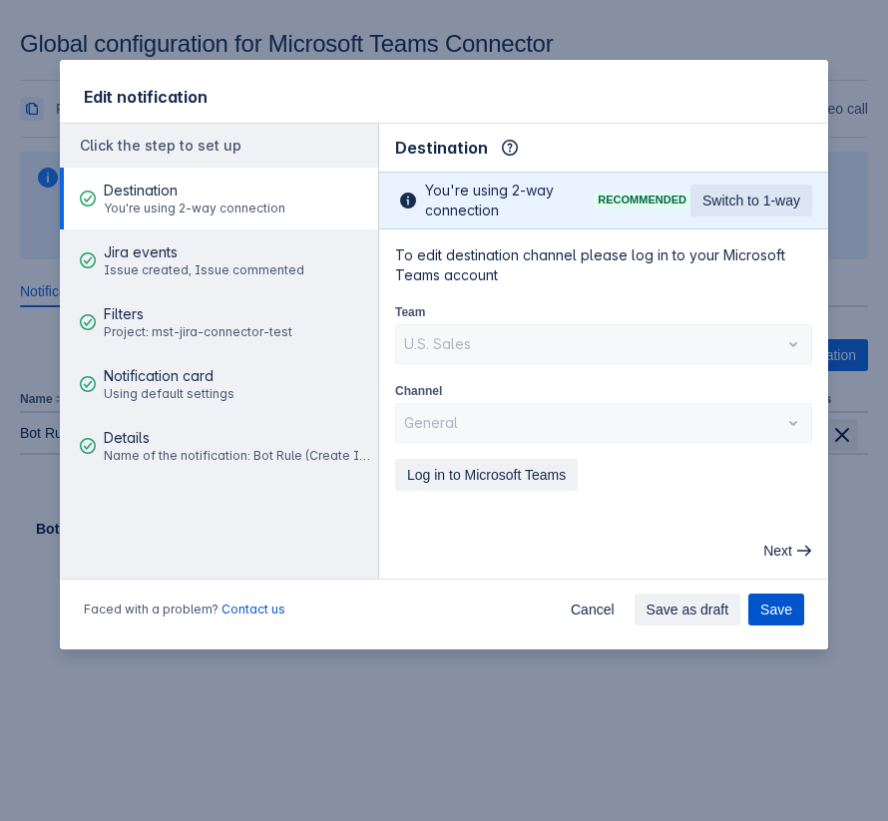
click at [772, 618] on span "Save" at bounding box center [776, 610] width 32 height 32
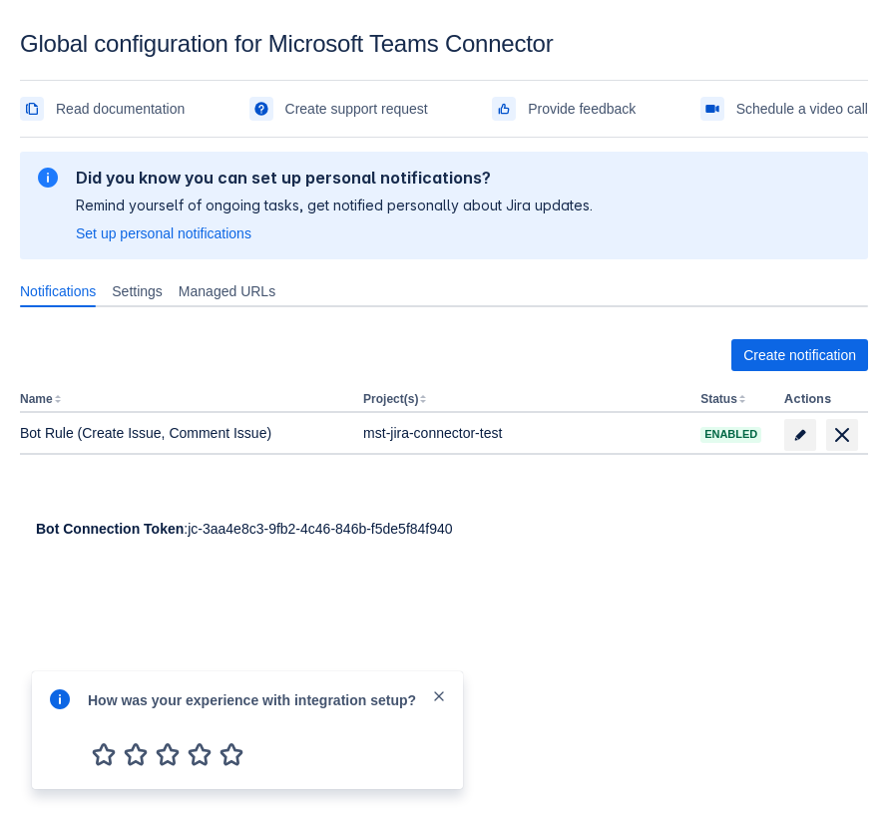
click at [437, 695] on span "close" at bounding box center [439, 696] width 16 height 16
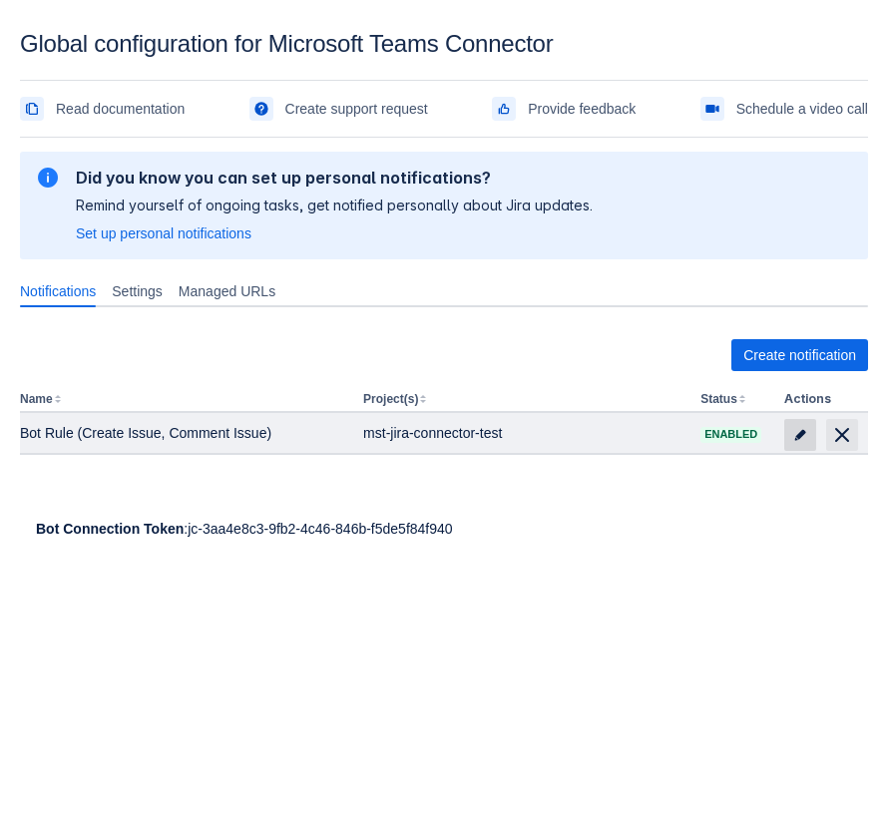
click at [792, 436] on span "edit" at bounding box center [800, 435] width 16 height 16
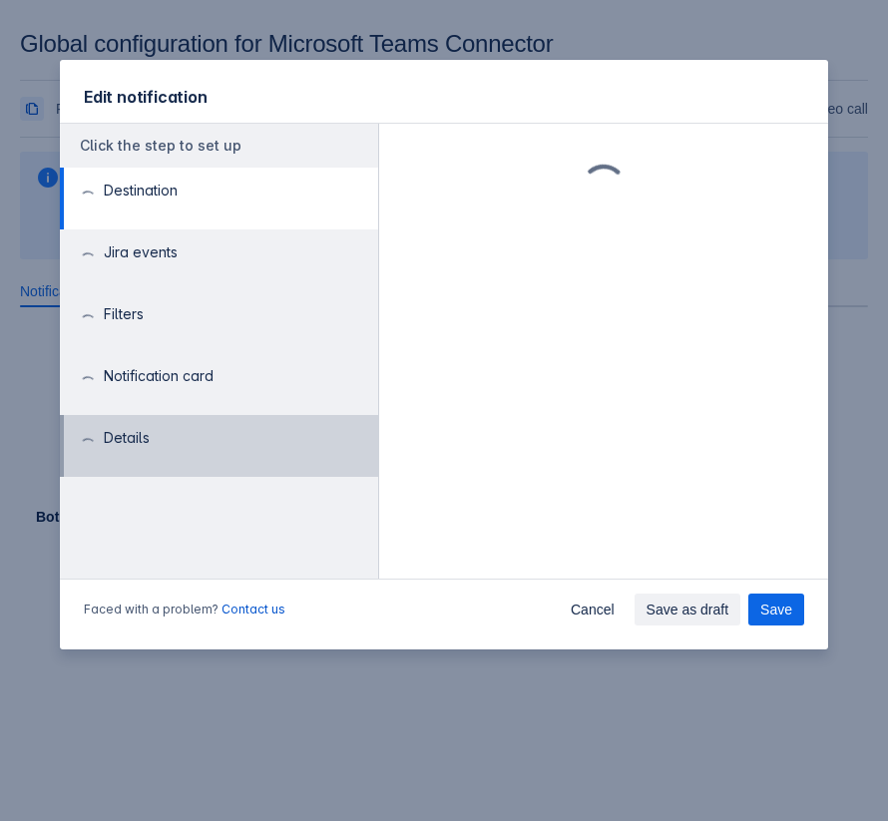
click at [150, 426] on div "Details" at bounding box center [127, 446] width 46 height 60
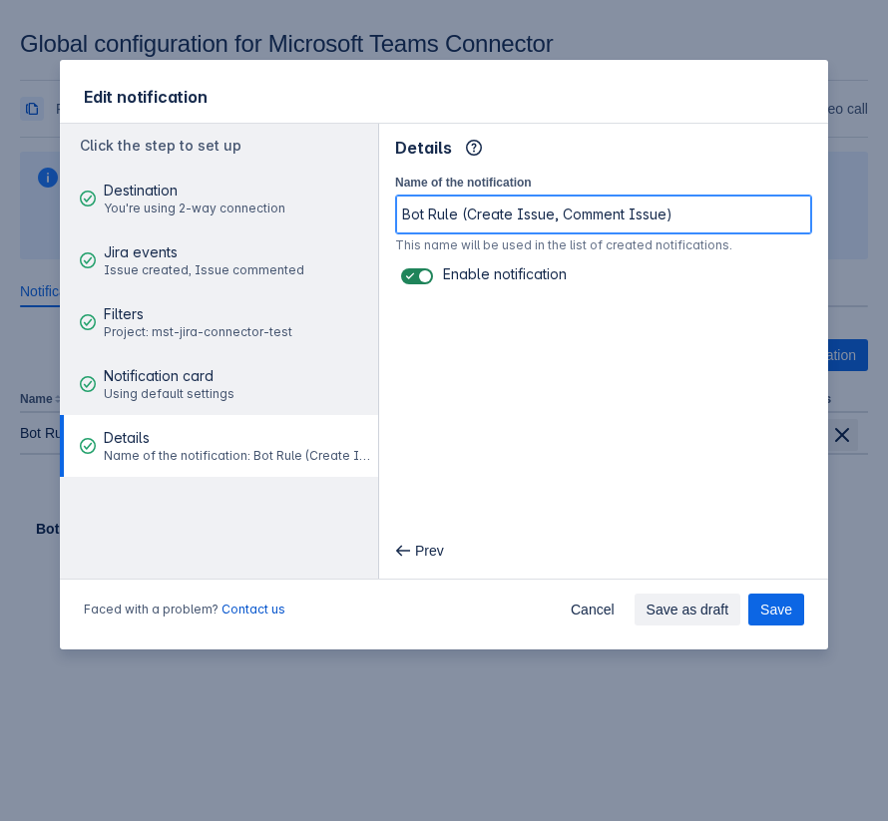
drag, startPoint x: 675, startPoint y: 220, endPoint x: 460, endPoint y: 219, distance: 215.5
click at [460, 219] on input "Bot Rule (Create Issue, Comment Issue)" at bounding box center [603, 215] width 415 height 36
type input "Bot Rule OOF"
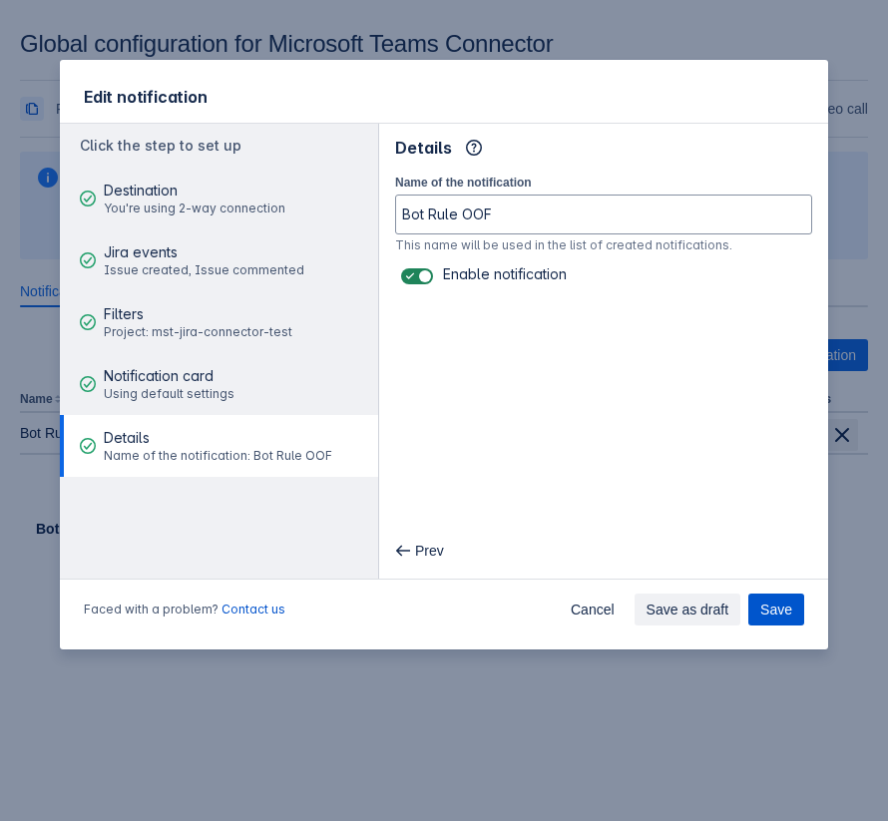
click at [761, 608] on span "Save" at bounding box center [776, 610] width 32 height 32
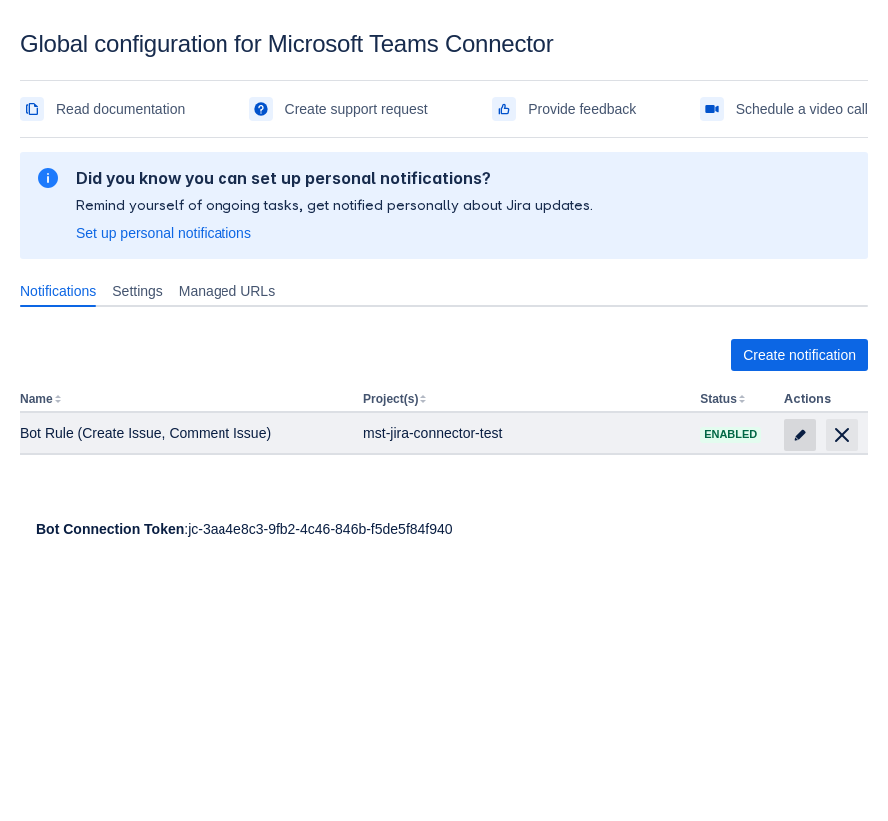
click at [789, 440] on span at bounding box center [800, 435] width 32 height 32
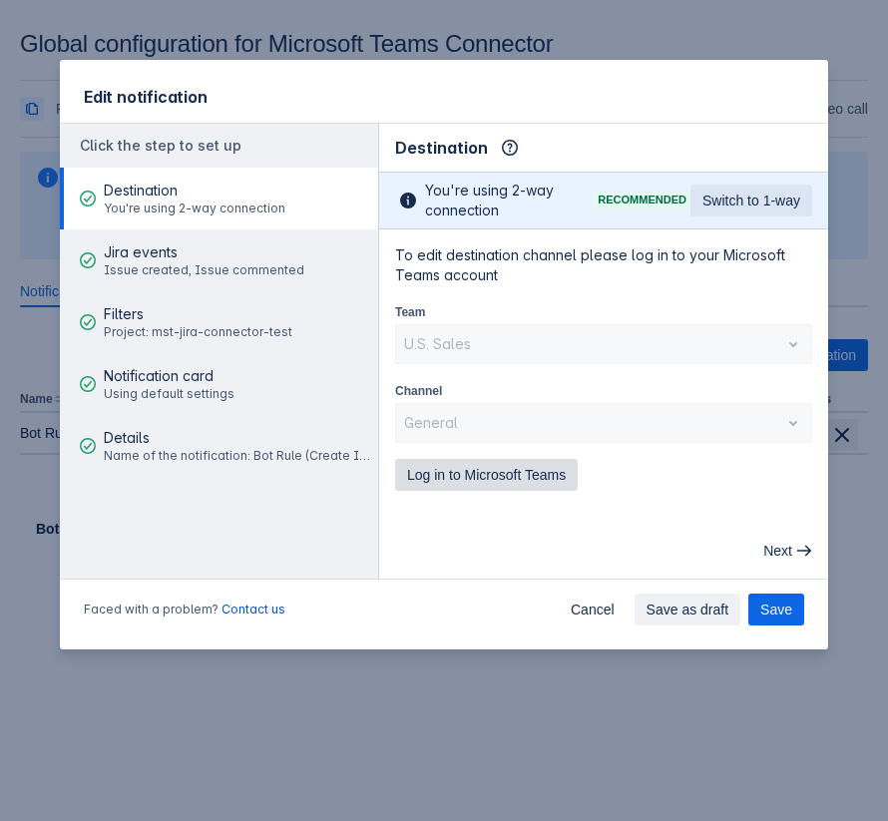
click at [506, 465] on span "Log in to Microsoft Teams" at bounding box center [486, 475] width 159 height 32
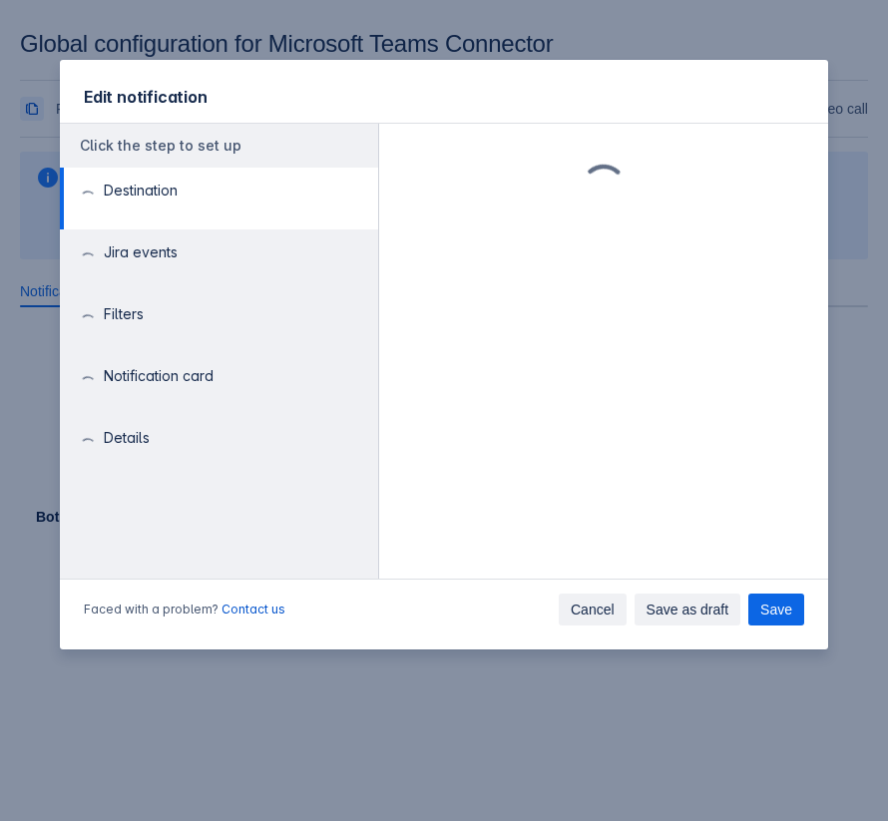
click at [585, 608] on span "Cancel" at bounding box center [593, 610] width 44 height 32
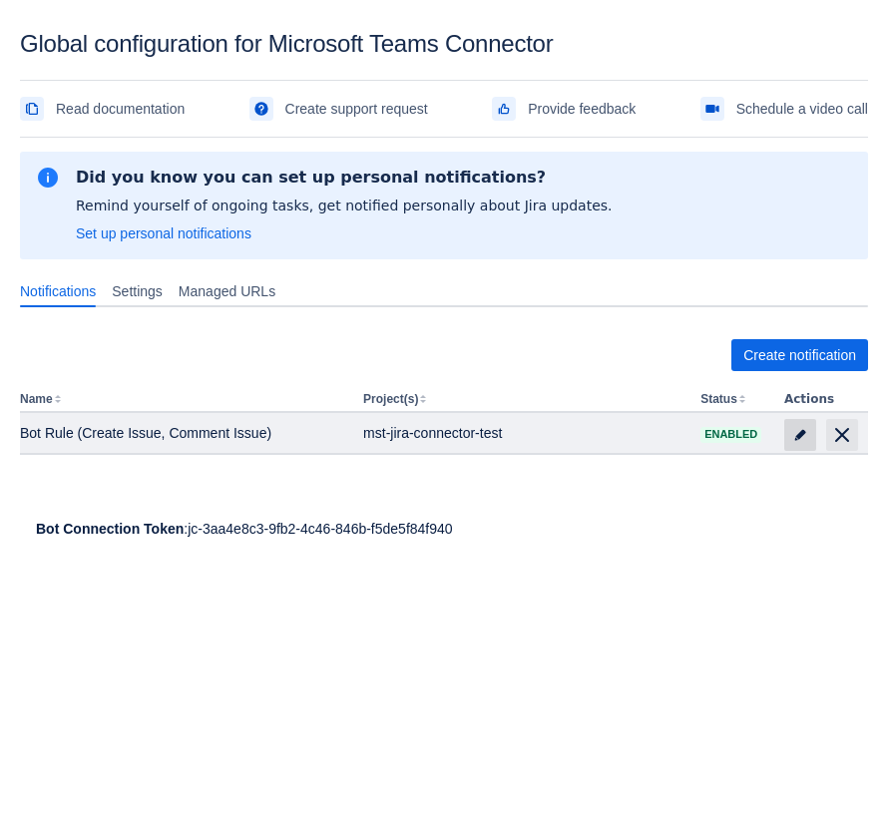
click at [787, 432] on span at bounding box center [800, 435] width 32 height 32
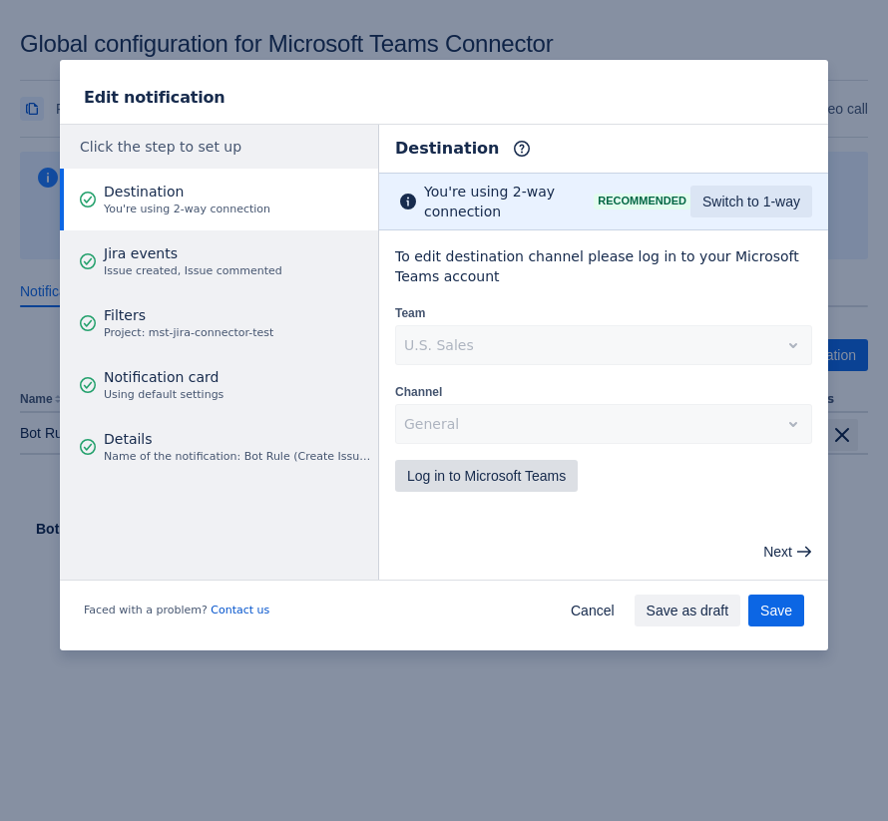
click at [518, 478] on span "Log in to Microsoft Teams" at bounding box center [486, 476] width 159 height 32
click at [448, 471] on span "Log in to Microsoft Teams" at bounding box center [486, 476] width 159 height 32
click at [206, 23] on div "Edit notification Click the step to set up Destination You're using 2-way conne…" at bounding box center [444, 410] width 888 height 821
click at [579, 605] on span "Cancel" at bounding box center [593, 611] width 44 height 32
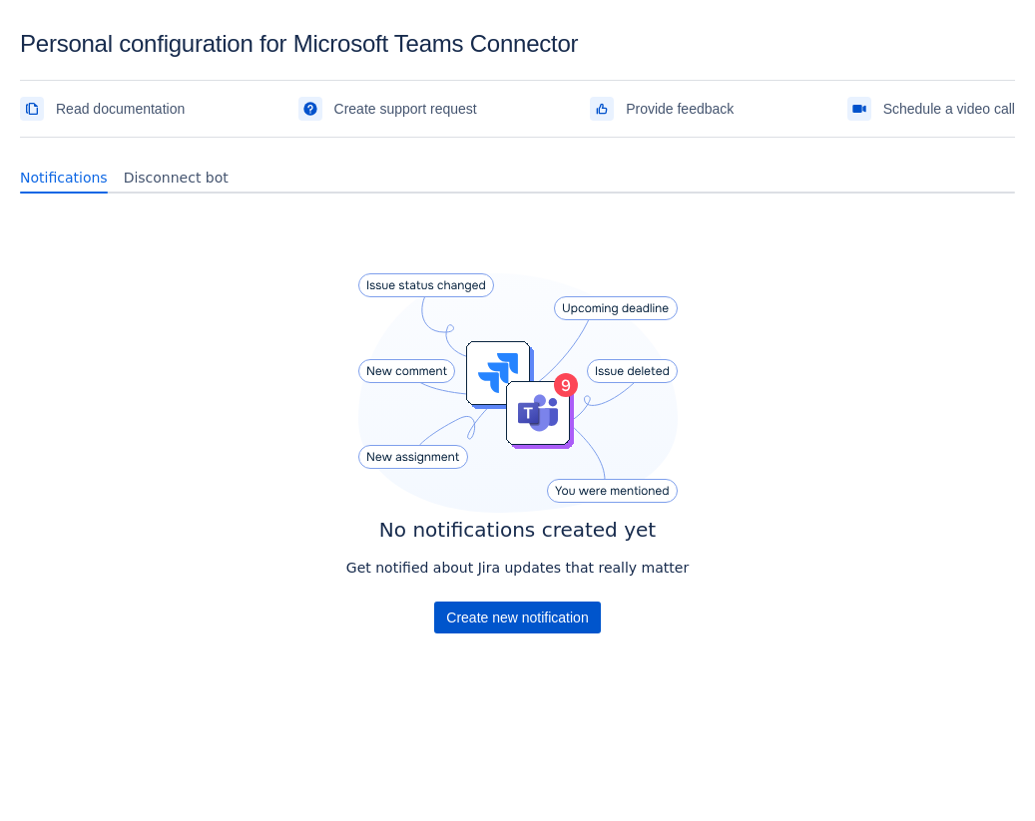
click at [520, 615] on span "Create new notification" at bounding box center [517, 618] width 142 height 32
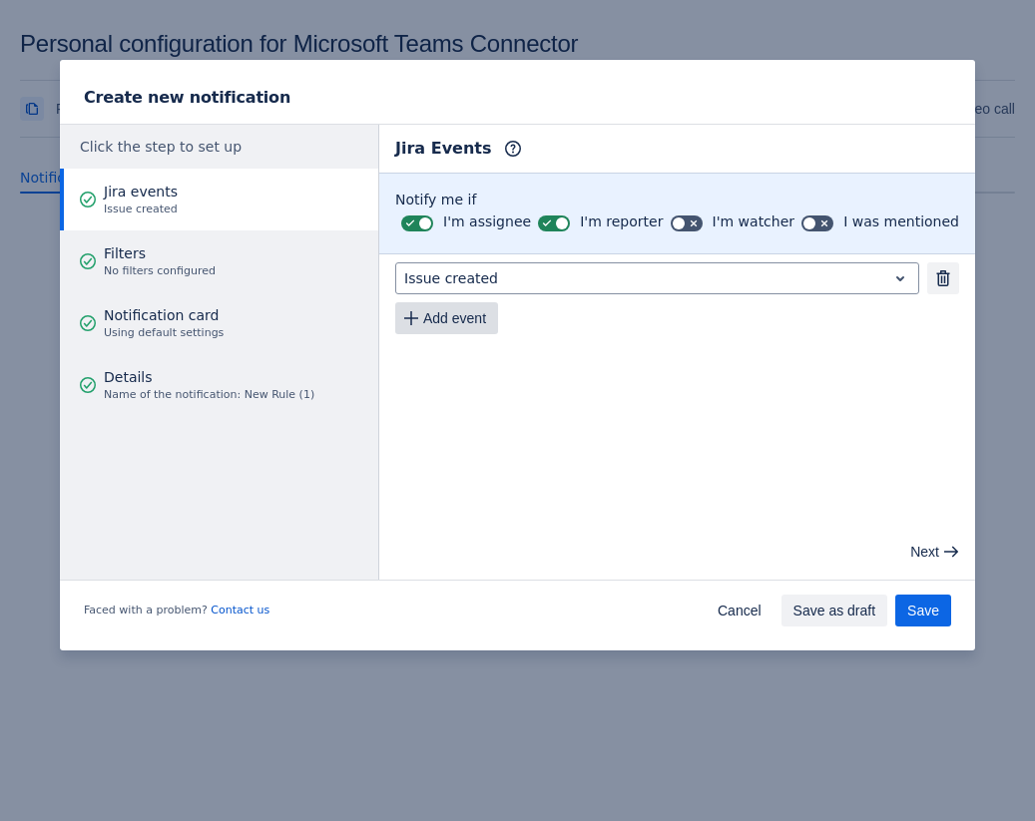
click at [464, 314] on span "Add event" at bounding box center [454, 318] width 63 height 32
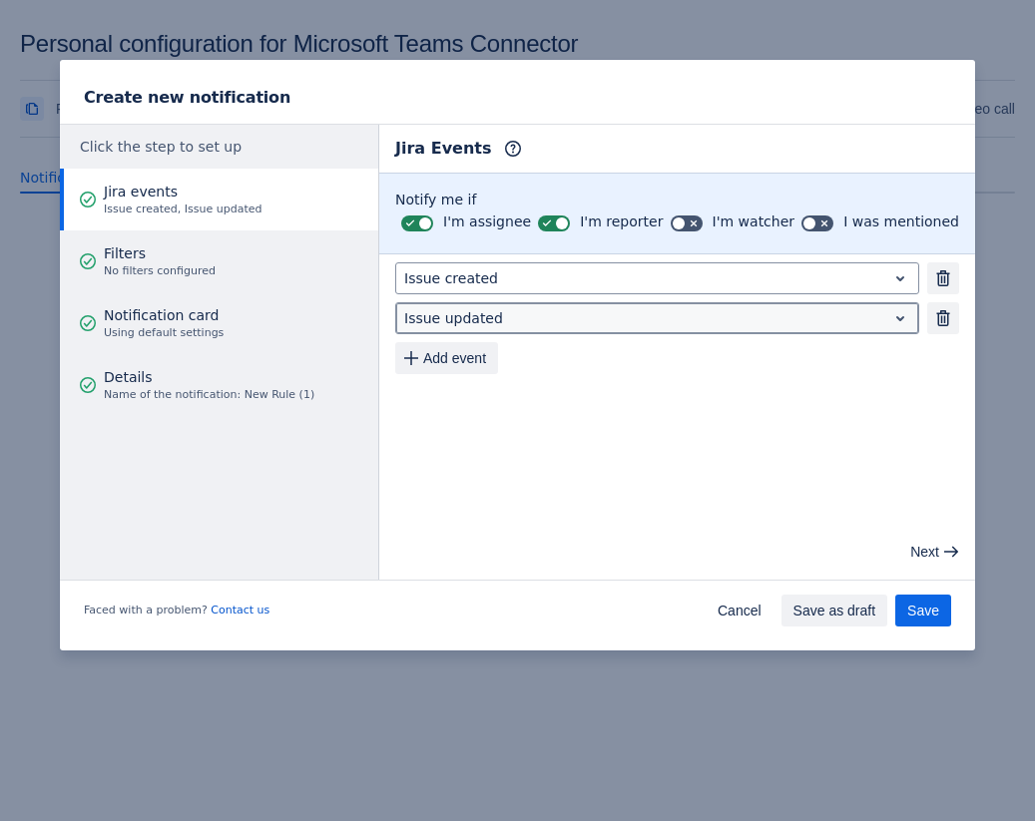
click at [494, 318] on div at bounding box center [641, 318] width 474 height 24
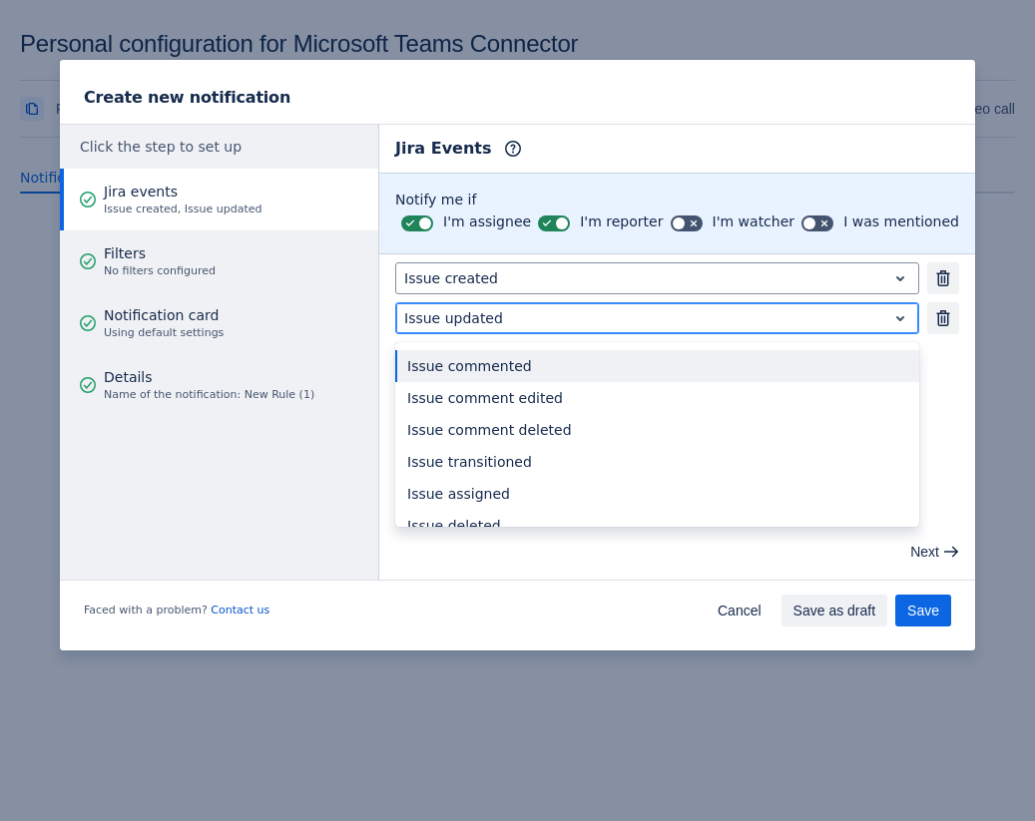
click at [531, 374] on div "Issue commented" at bounding box center [657, 366] width 524 height 32
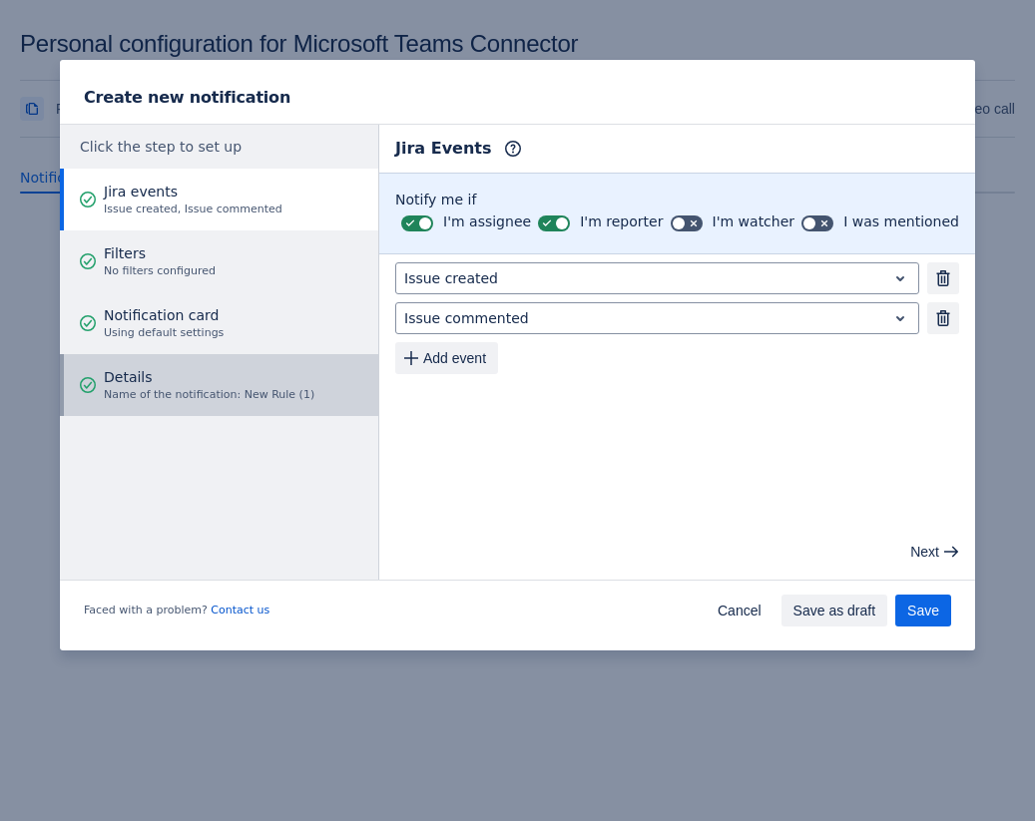
click at [196, 374] on span "Details" at bounding box center [209, 377] width 211 height 20
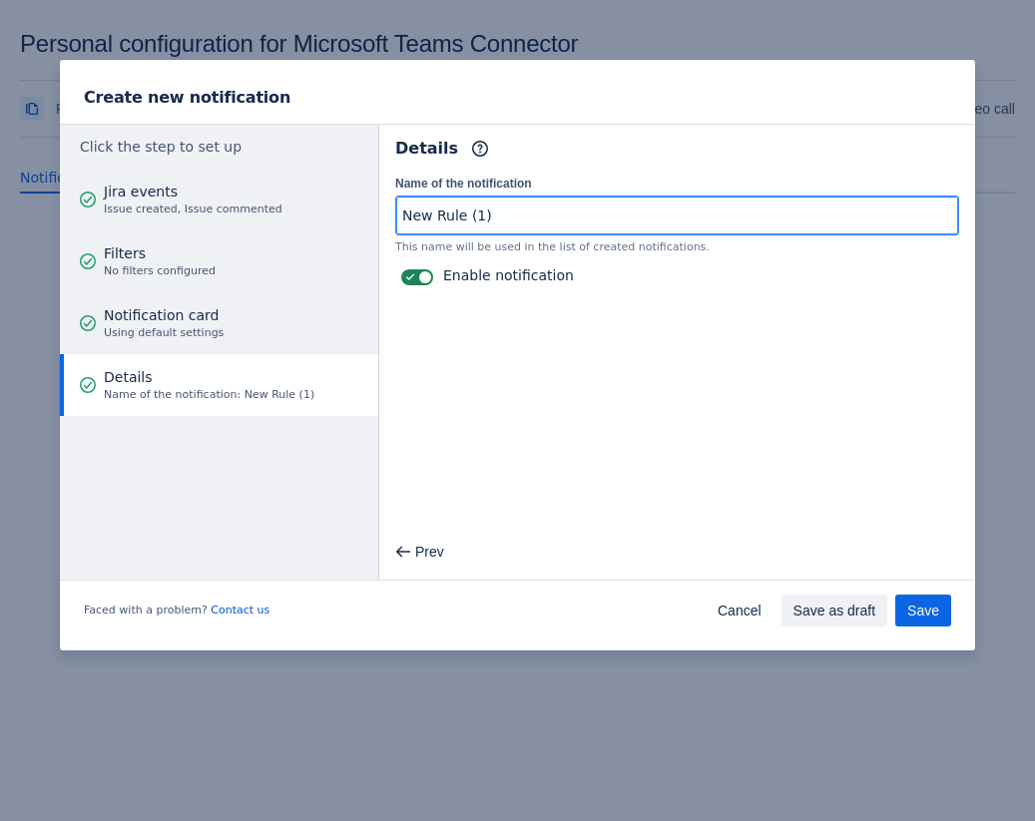
drag, startPoint x: 502, startPoint y: 216, endPoint x: 317, endPoint y: 216, distance: 184.6
click at [317, 216] on div "Click the step to set up Jira events Issue created, Issue commented Filters No …" at bounding box center [517, 352] width 915 height 457
type input "Personal Rule"
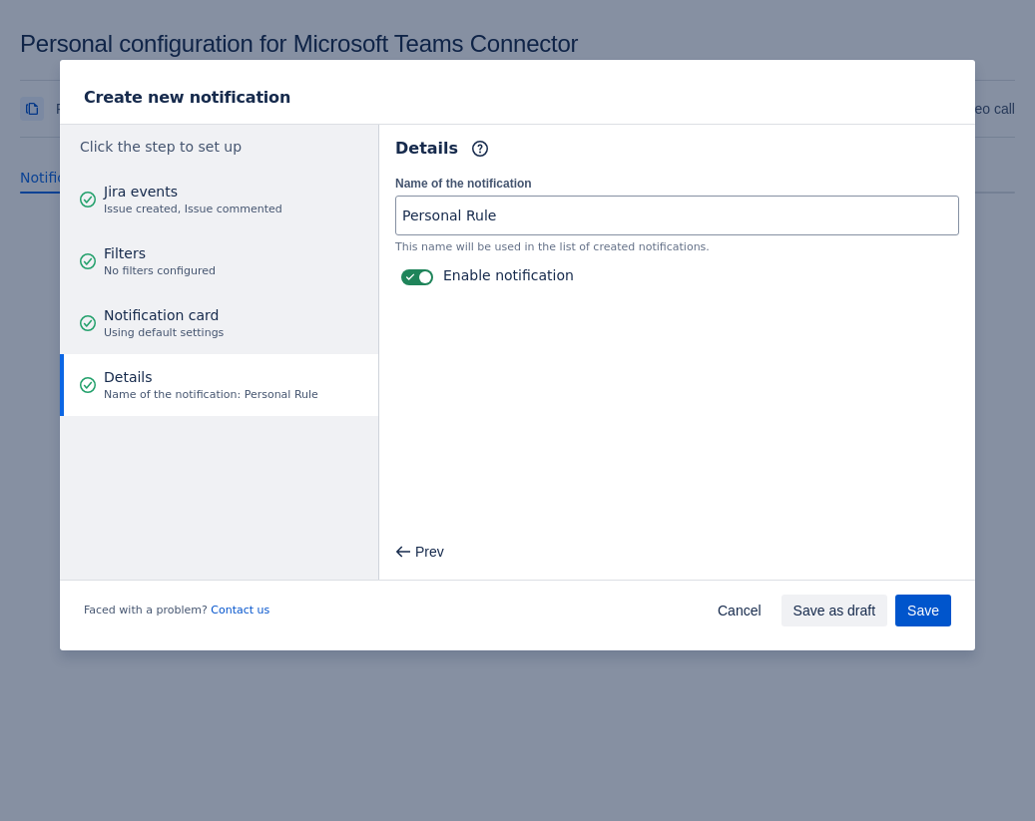
click at [937, 605] on span "Save" at bounding box center [923, 611] width 32 height 32
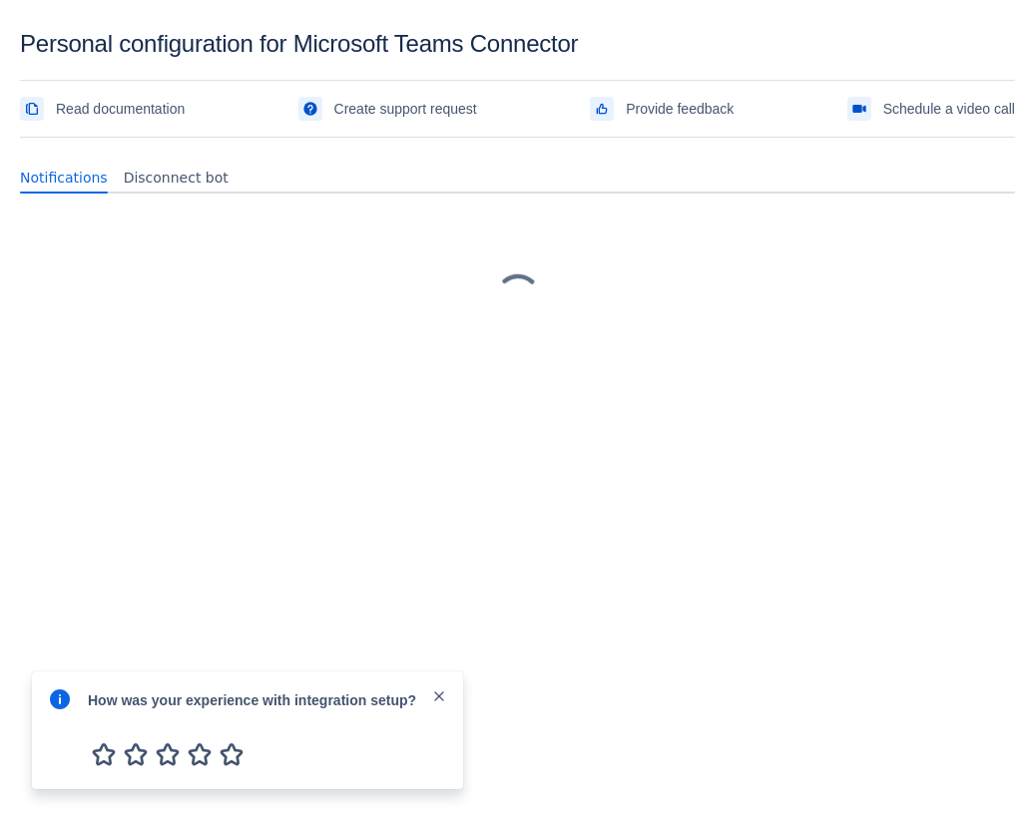
click at [438, 693] on span "close" at bounding box center [439, 696] width 16 height 16
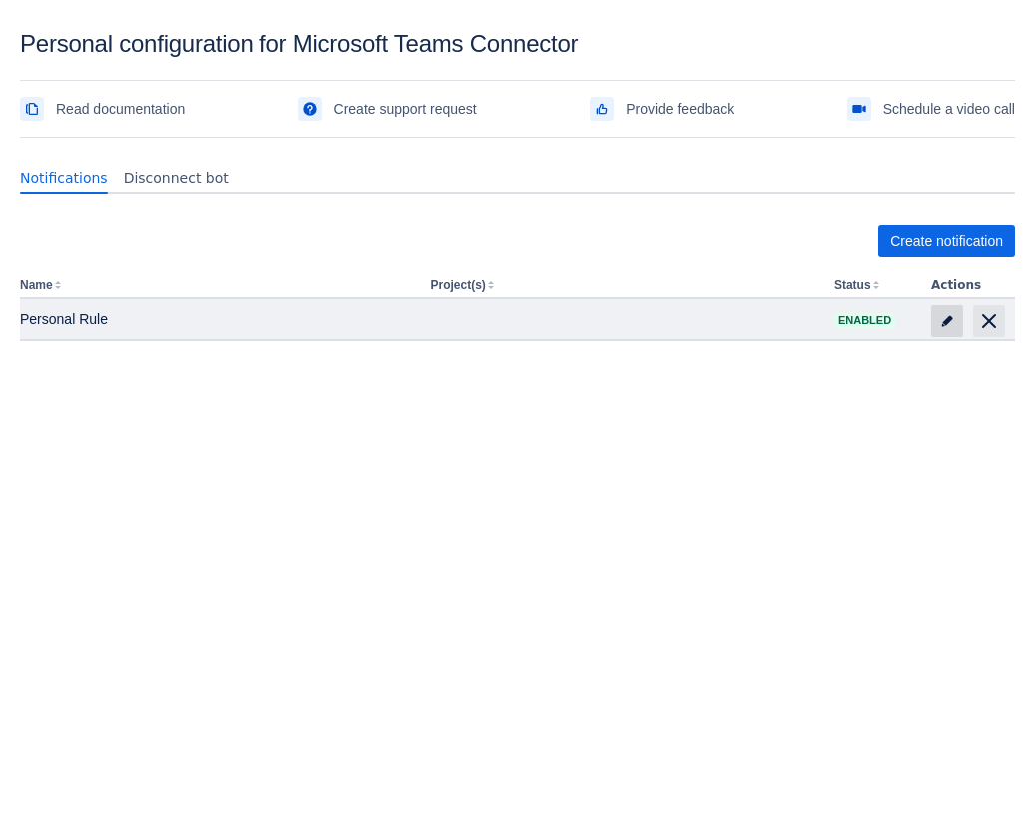
click at [951, 309] on span at bounding box center [947, 321] width 32 height 32
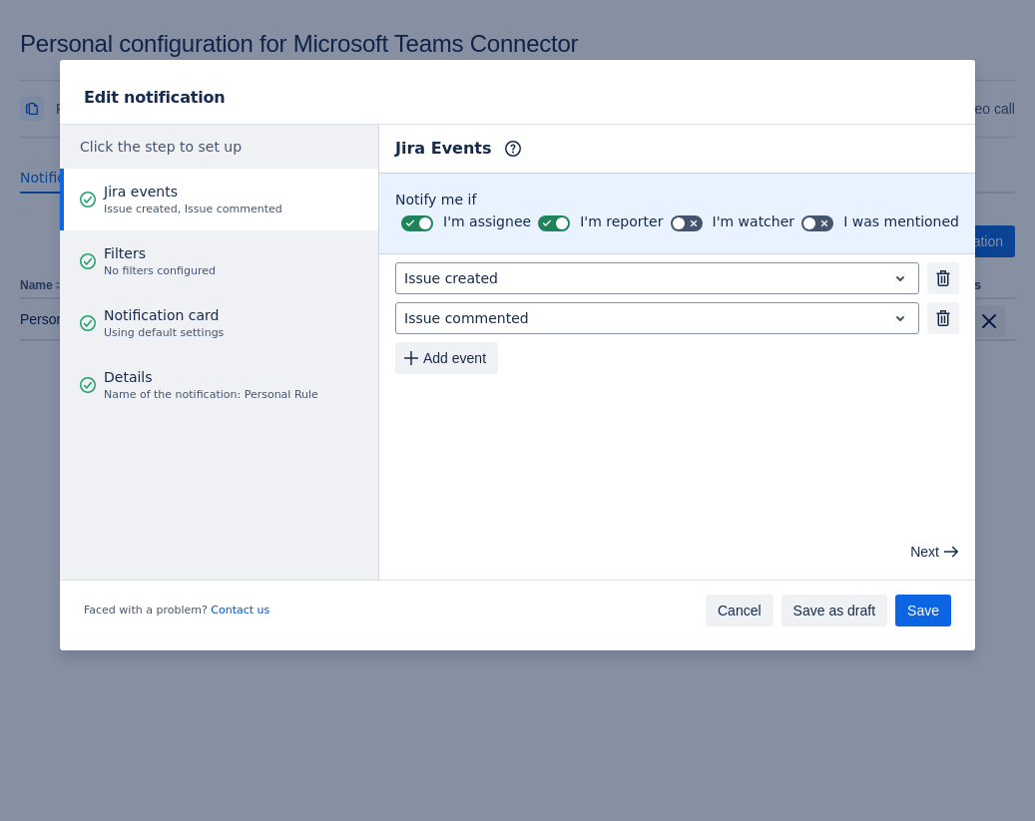
click at [719, 615] on span "Cancel" at bounding box center [739, 611] width 44 height 32
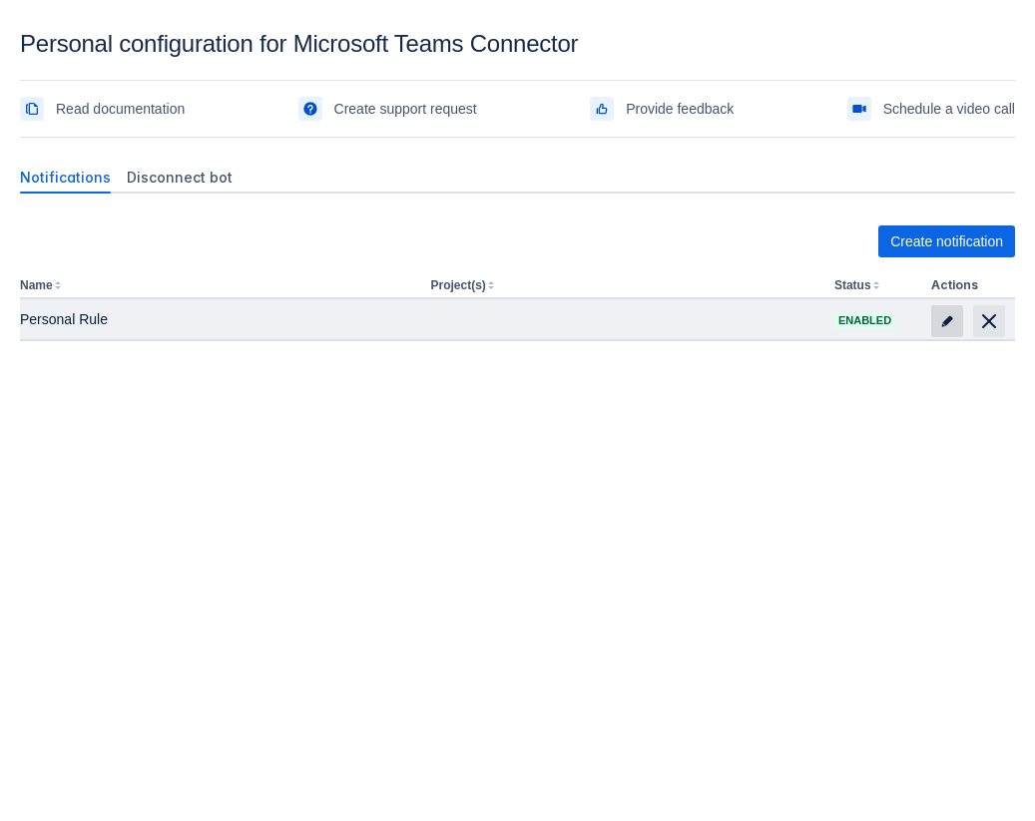
click at [950, 315] on span "edit" at bounding box center [947, 321] width 16 height 16
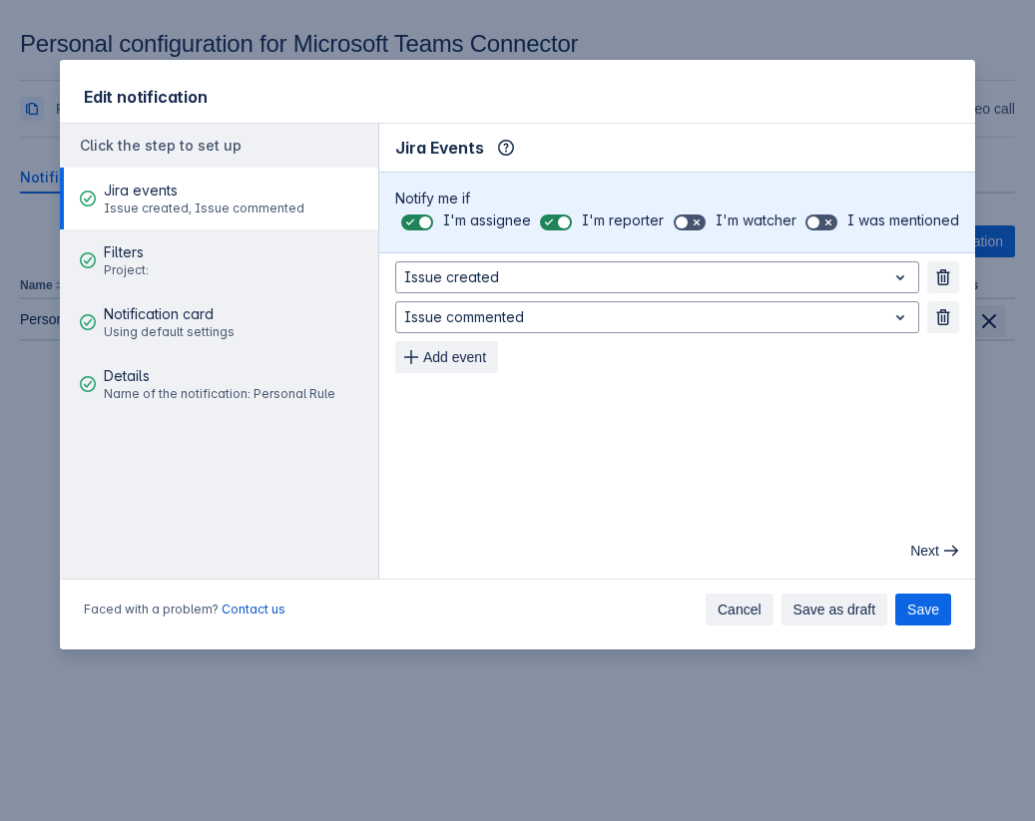
click at [758, 616] on button "Cancel" at bounding box center [739, 610] width 68 height 32
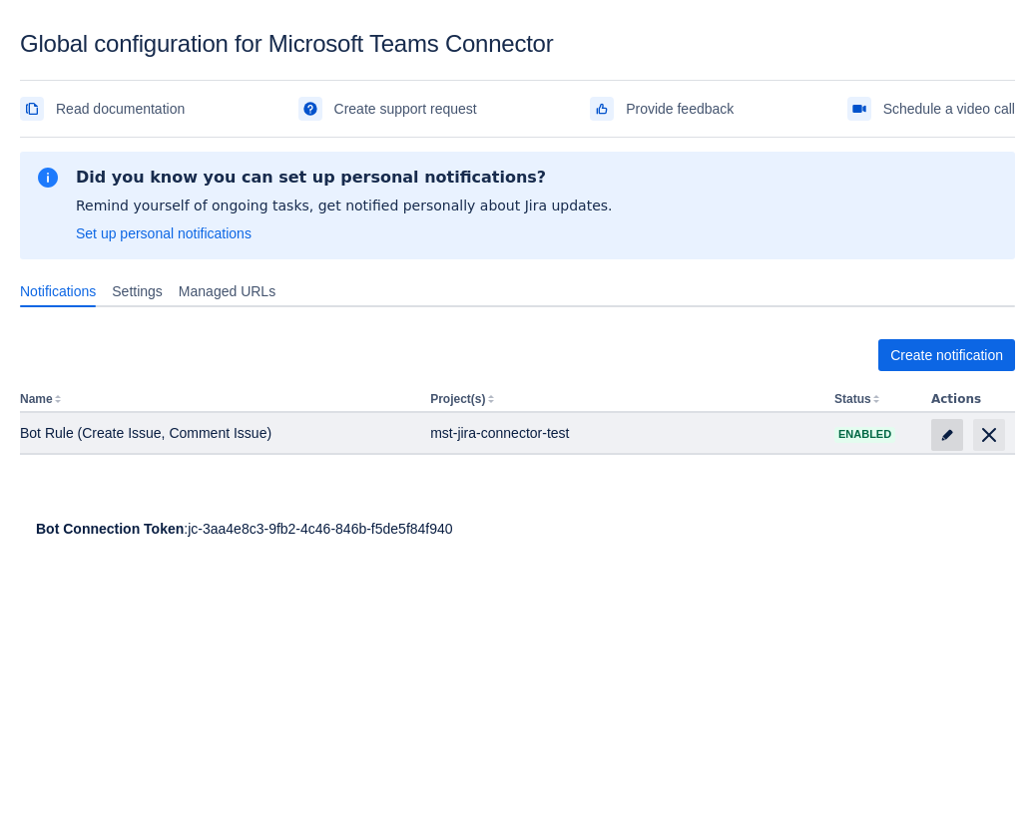
click at [950, 431] on span "edit" at bounding box center [947, 435] width 16 height 16
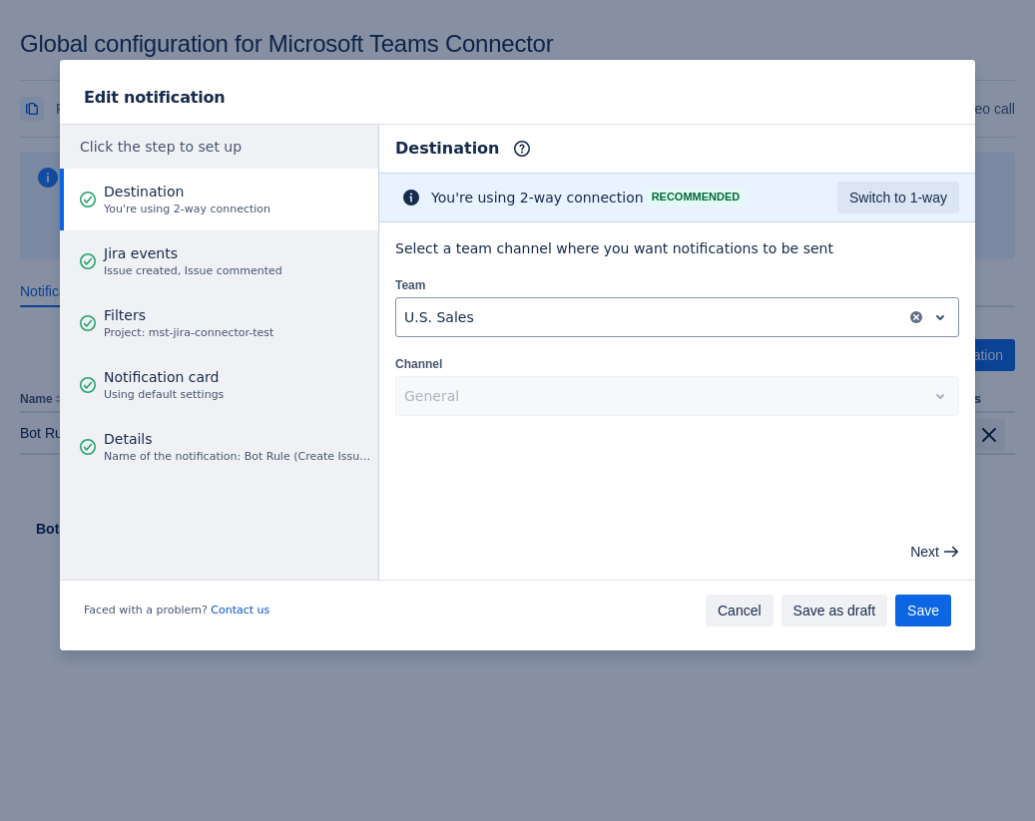
click at [719, 600] on span "Cancel" at bounding box center [739, 611] width 44 height 32
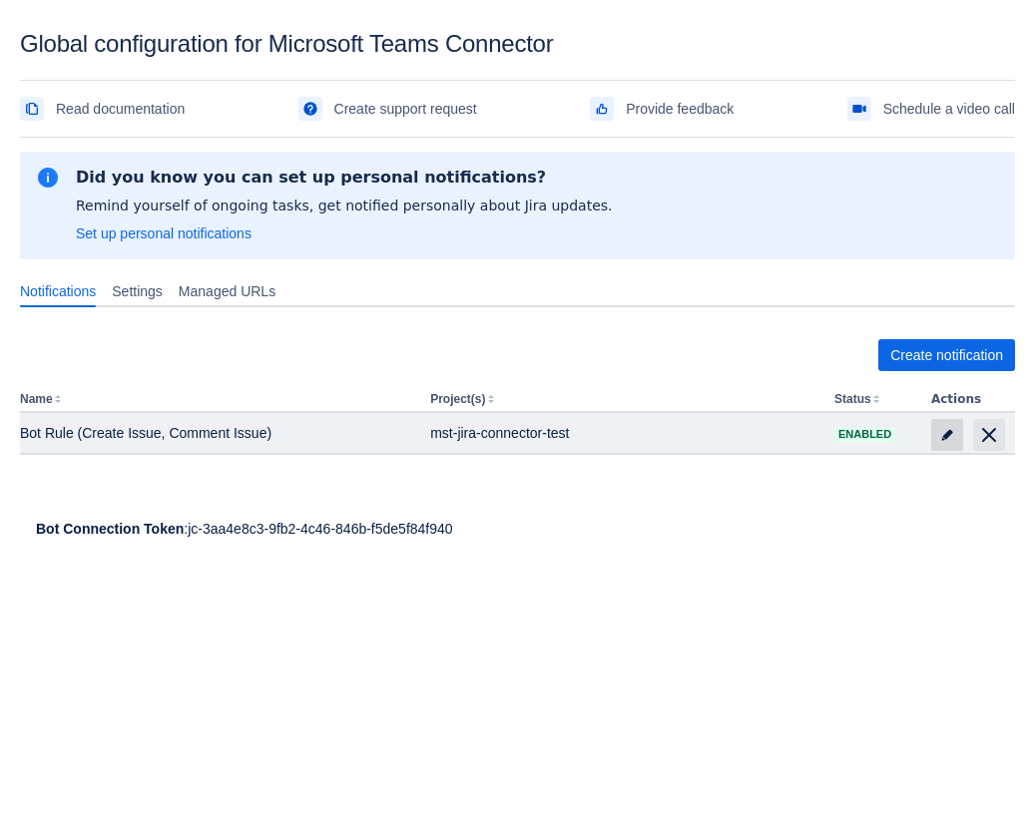
click at [949, 449] on span at bounding box center [947, 435] width 32 height 32
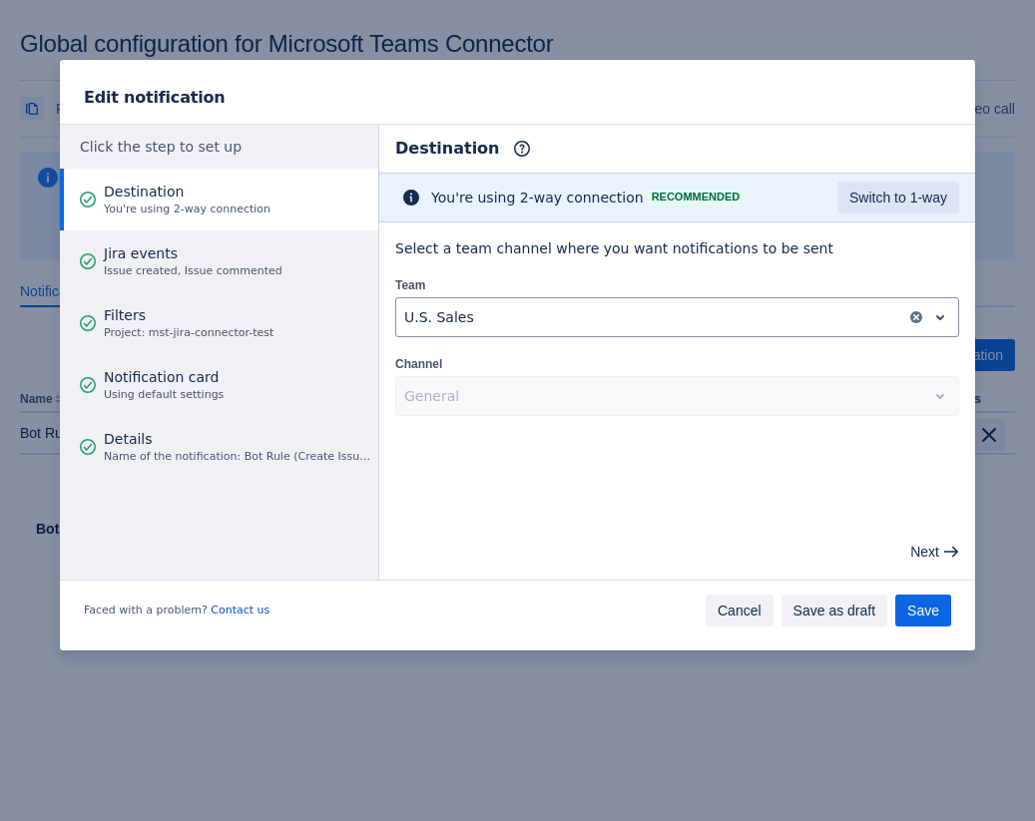
click at [754, 612] on span "Cancel" at bounding box center [739, 611] width 44 height 32
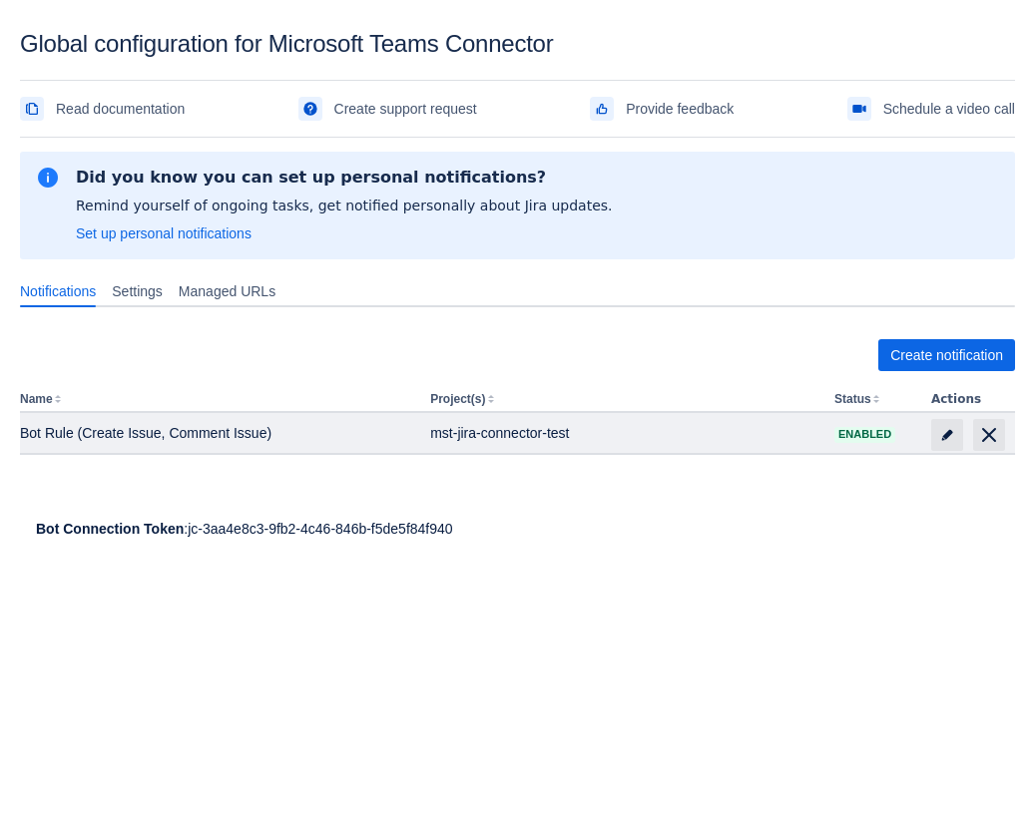
click at [929, 441] on td at bounding box center [969, 433] width 92 height 40
click at [941, 425] on span at bounding box center [947, 435] width 32 height 32
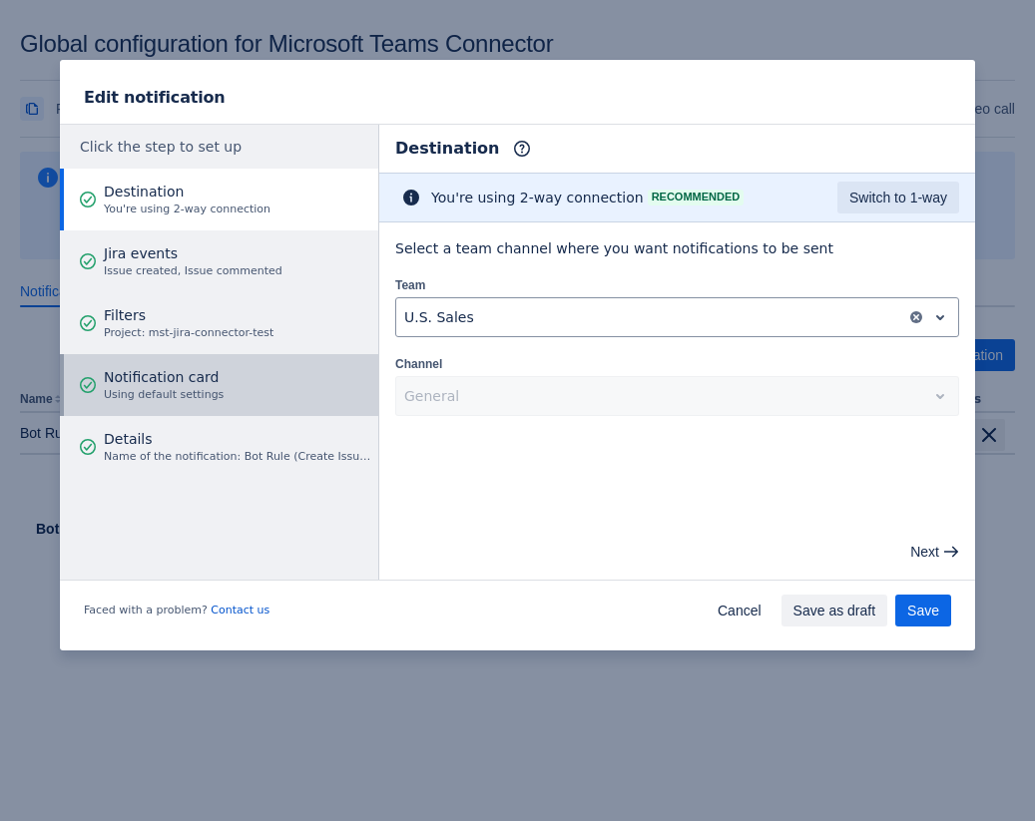
click at [216, 384] on span "Notification card" at bounding box center [164, 377] width 120 height 20
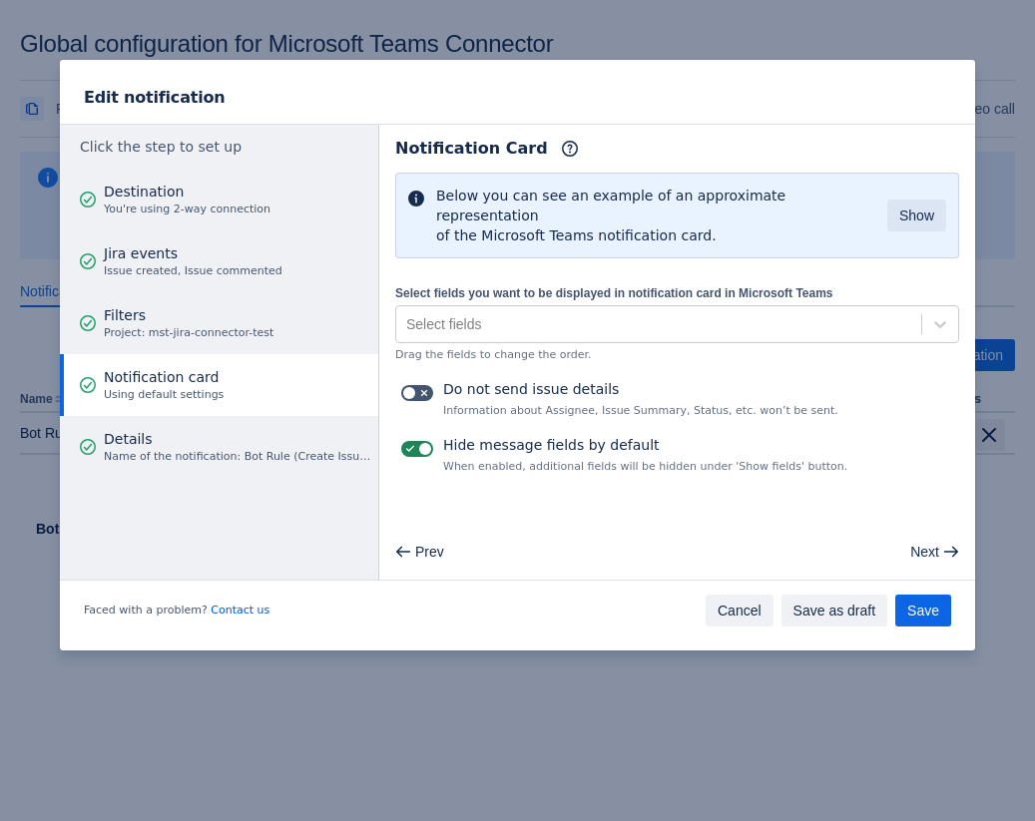
click at [739, 609] on span "Cancel" at bounding box center [739, 611] width 44 height 32
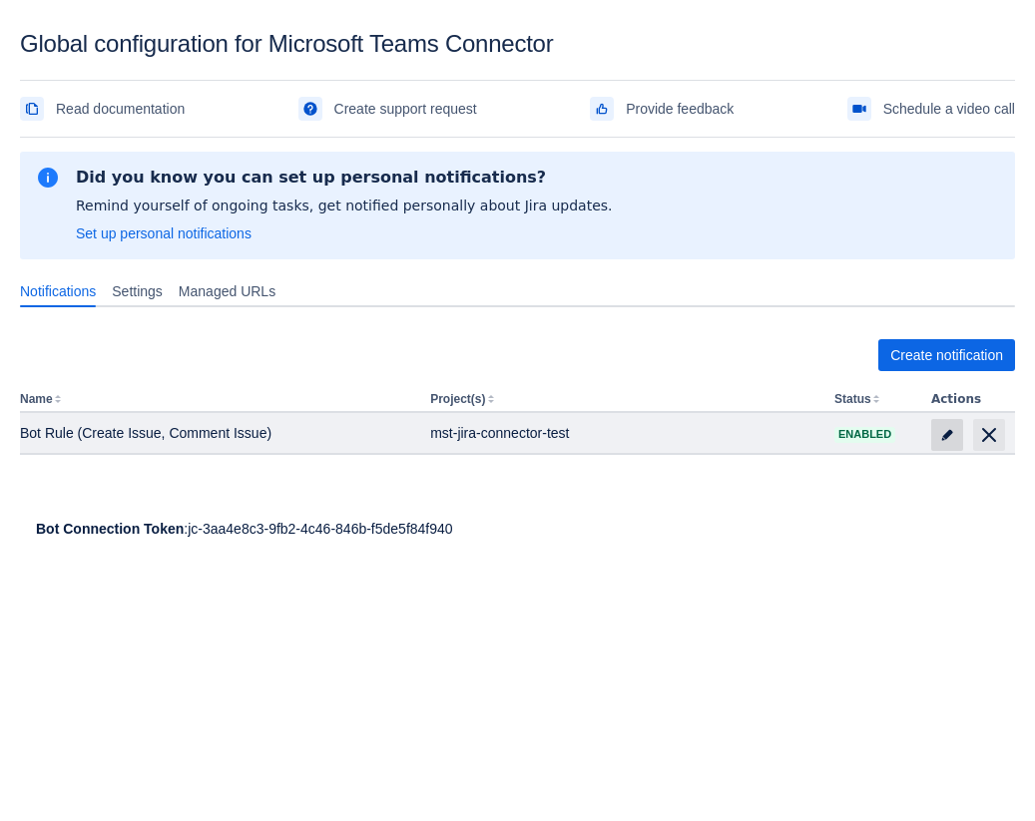
click at [944, 426] on span at bounding box center [947, 435] width 32 height 32
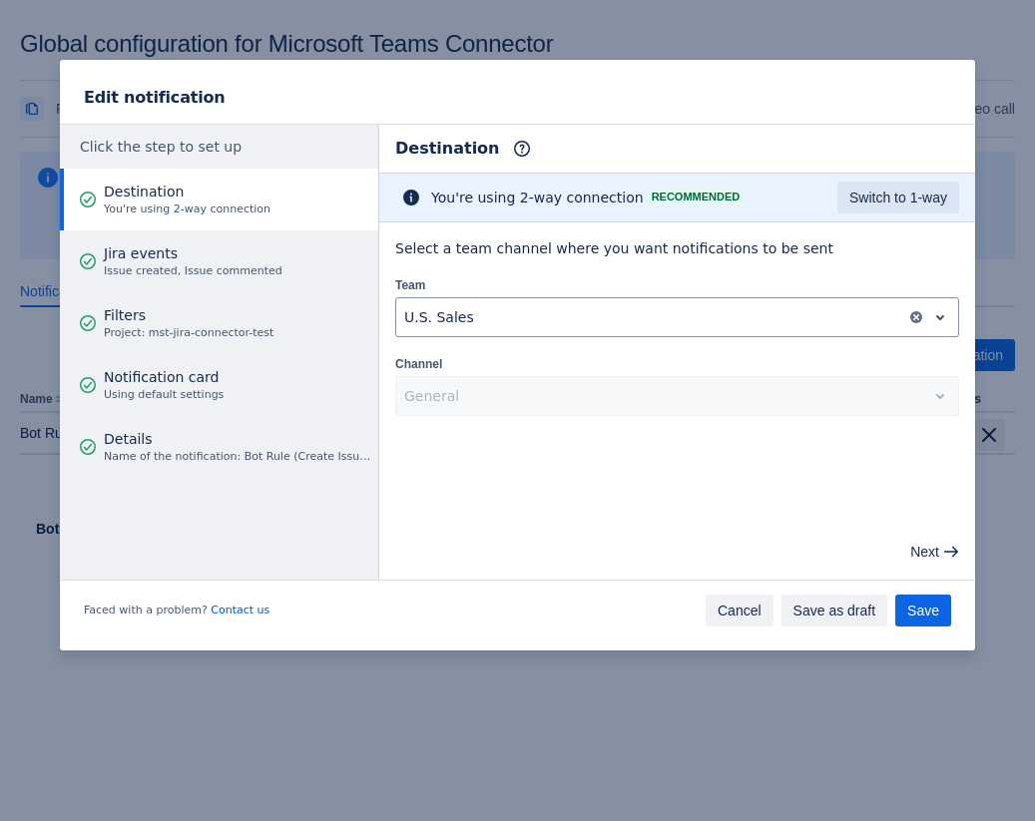
click at [742, 609] on span "Cancel" at bounding box center [739, 611] width 44 height 32
